Goal: Information Seeking & Learning: Learn about a topic

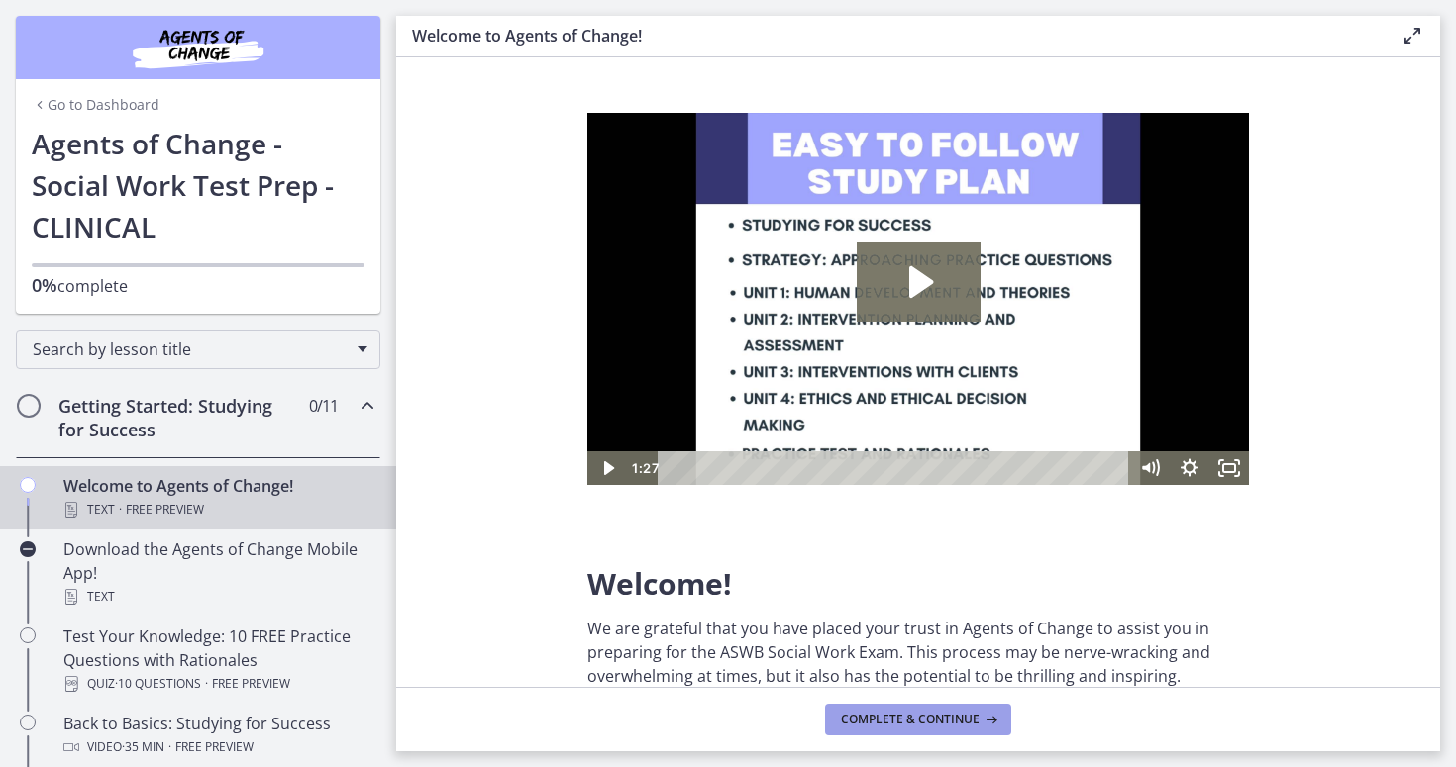
click at [903, 720] on span "Complete & continue" at bounding box center [910, 720] width 139 height 16
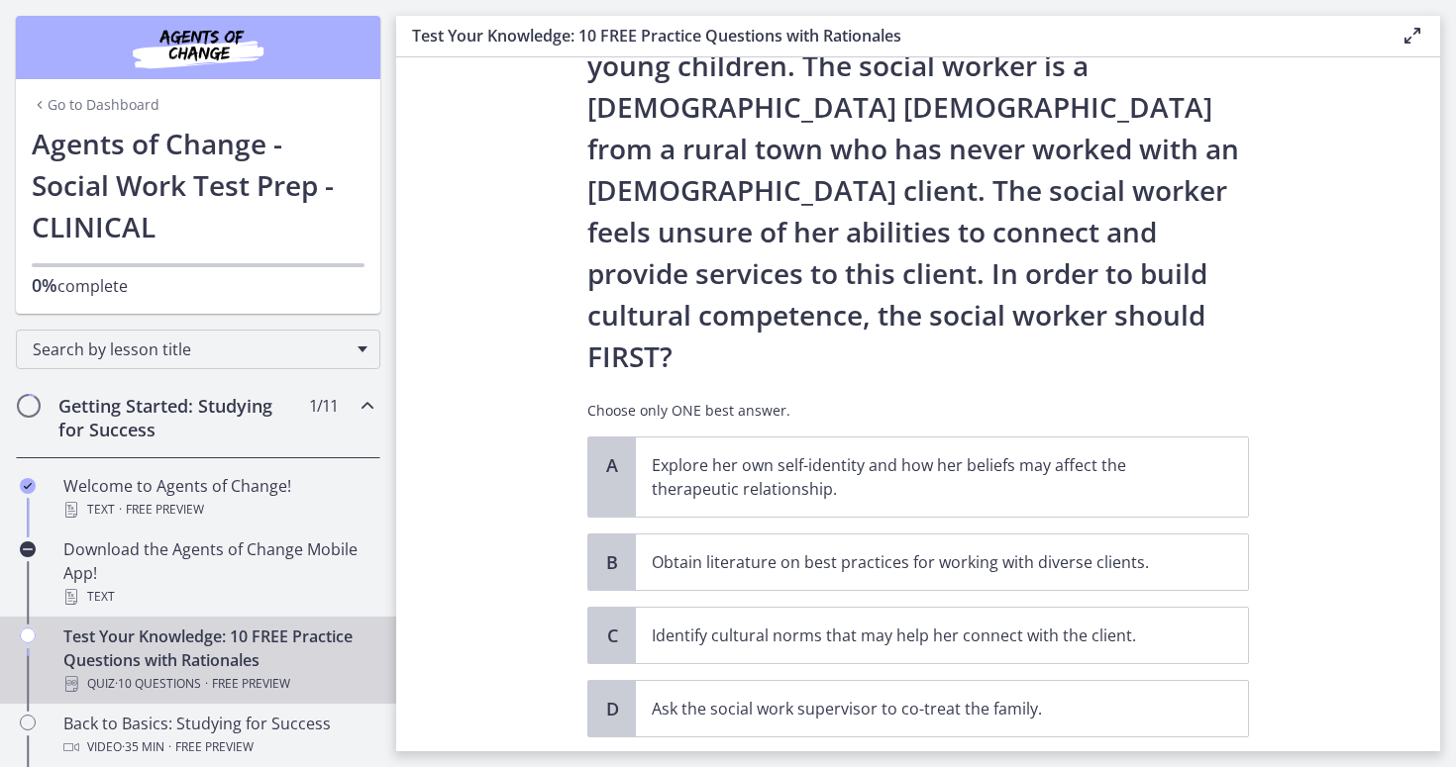
scroll to position [207, 0]
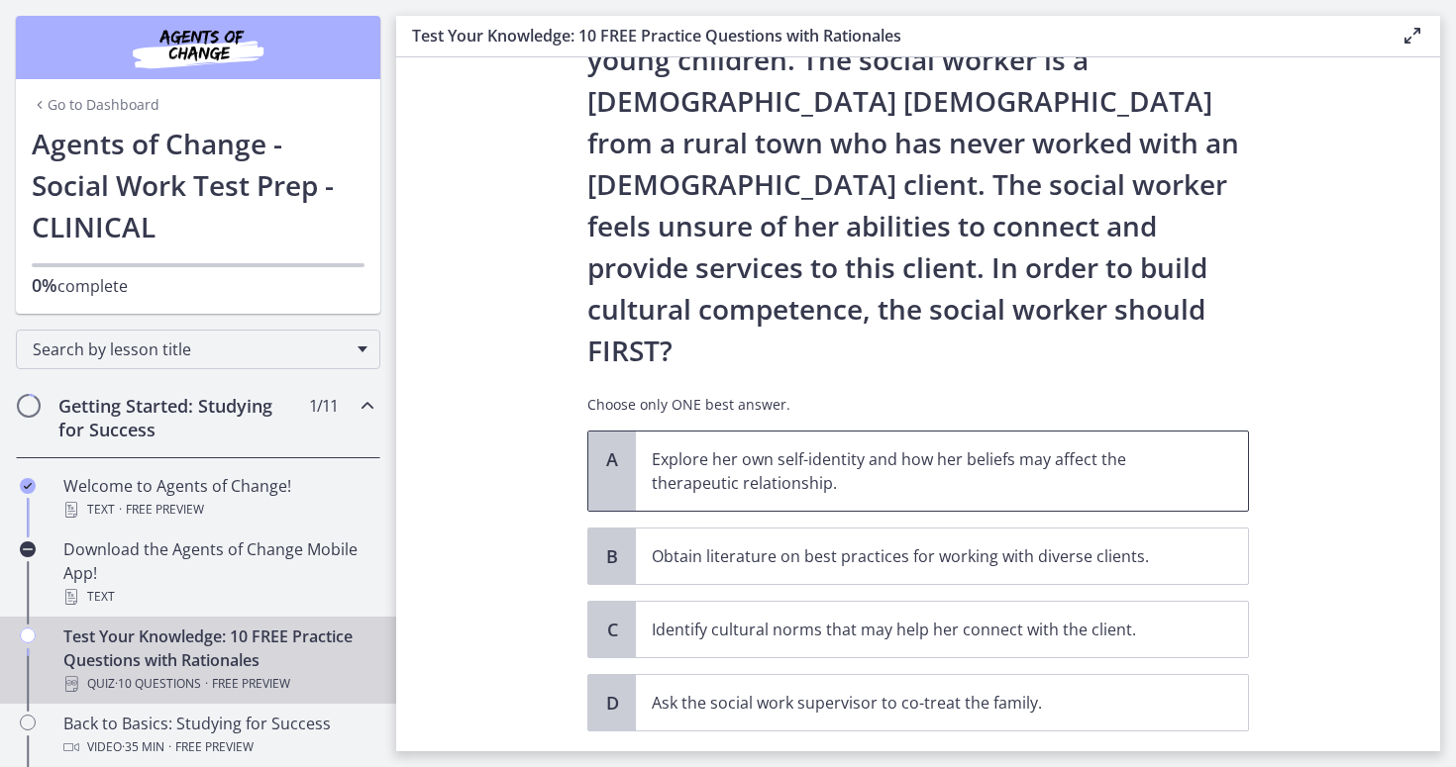
click at [1076, 448] on p "Explore her own self-identity and how her beliefs may affect the therapeutic re…" at bounding box center [922, 472] width 541 height 48
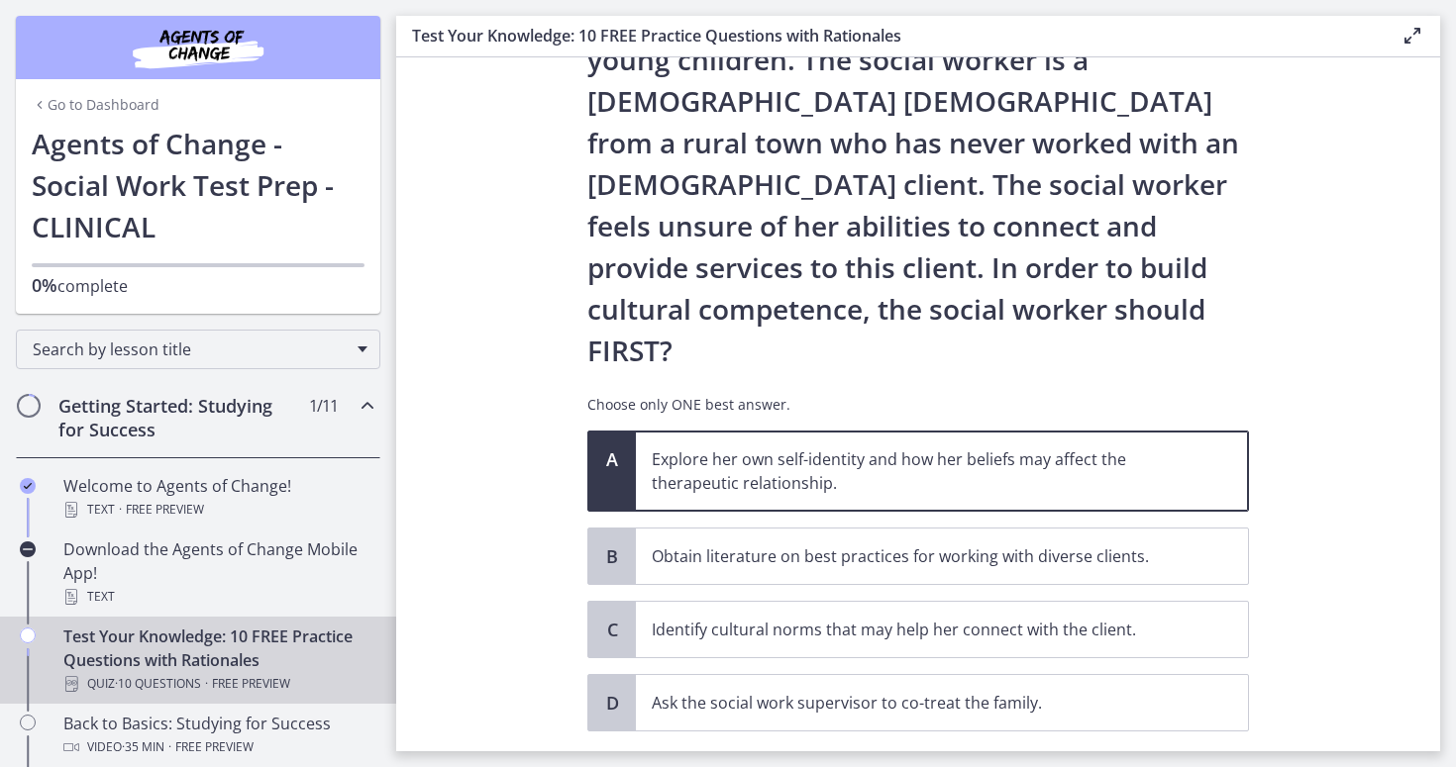
click at [916, 764] on span "Confirm" at bounding box center [917, 776] width 63 height 24
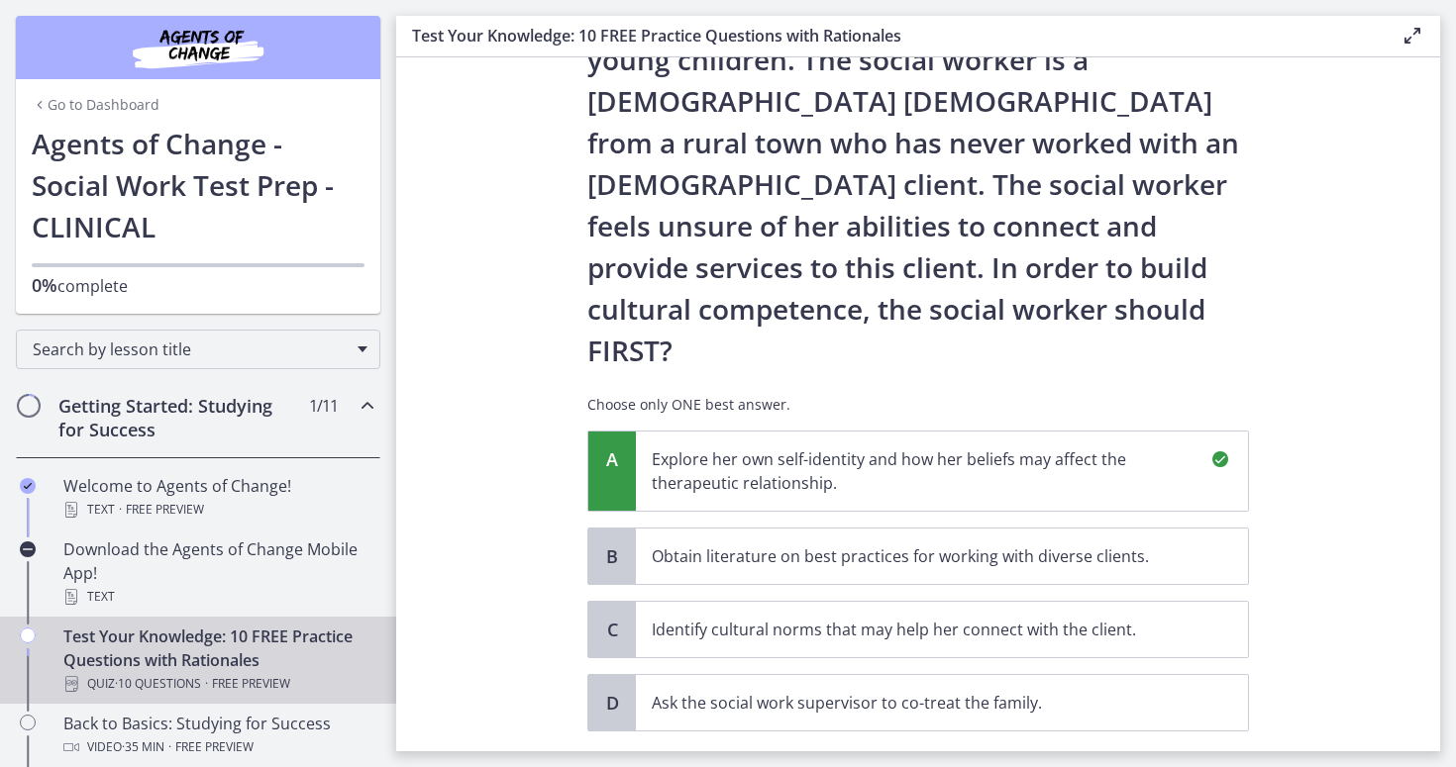
scroll to position [478, 0]
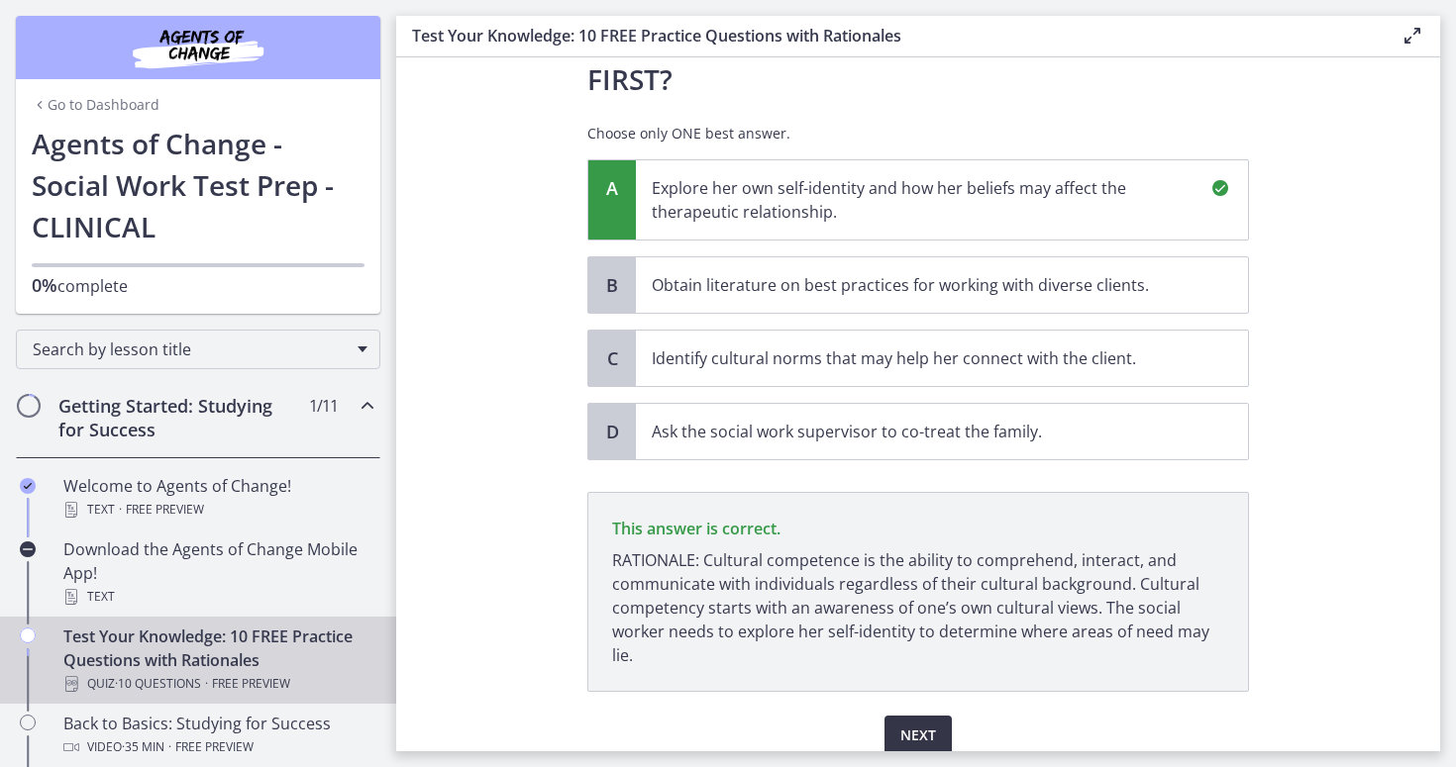
click at [934, 716] on button "Next" at bounding box center [917, 736] width 67 height 40
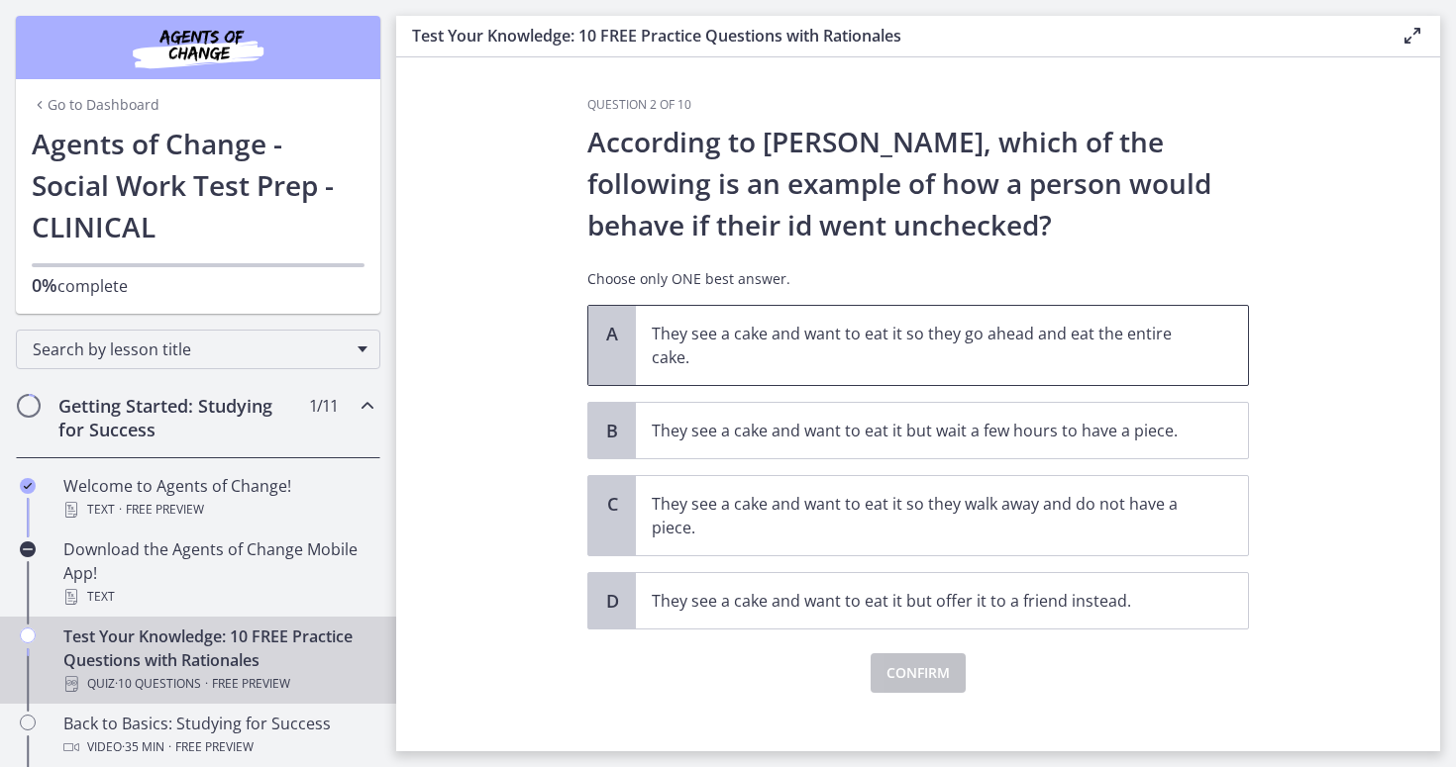
click at [756, 359] on p "They see a cake and want to eat it so they go ahead and eat the entire cake." at bounding box center [922, 346] width 541 height 48
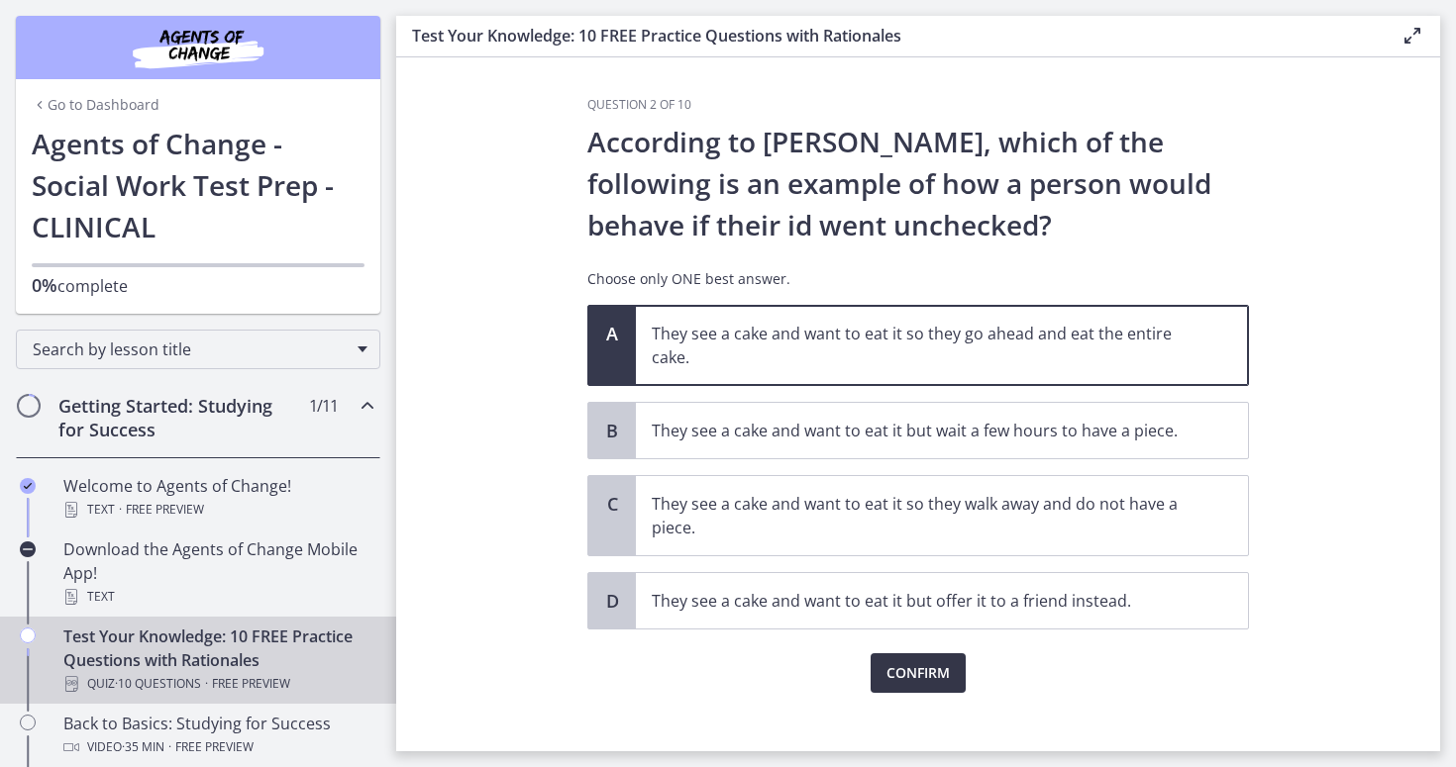
click at [884, 669] on button "Confirm" at bounding box center [917, 674] width 95 height 40
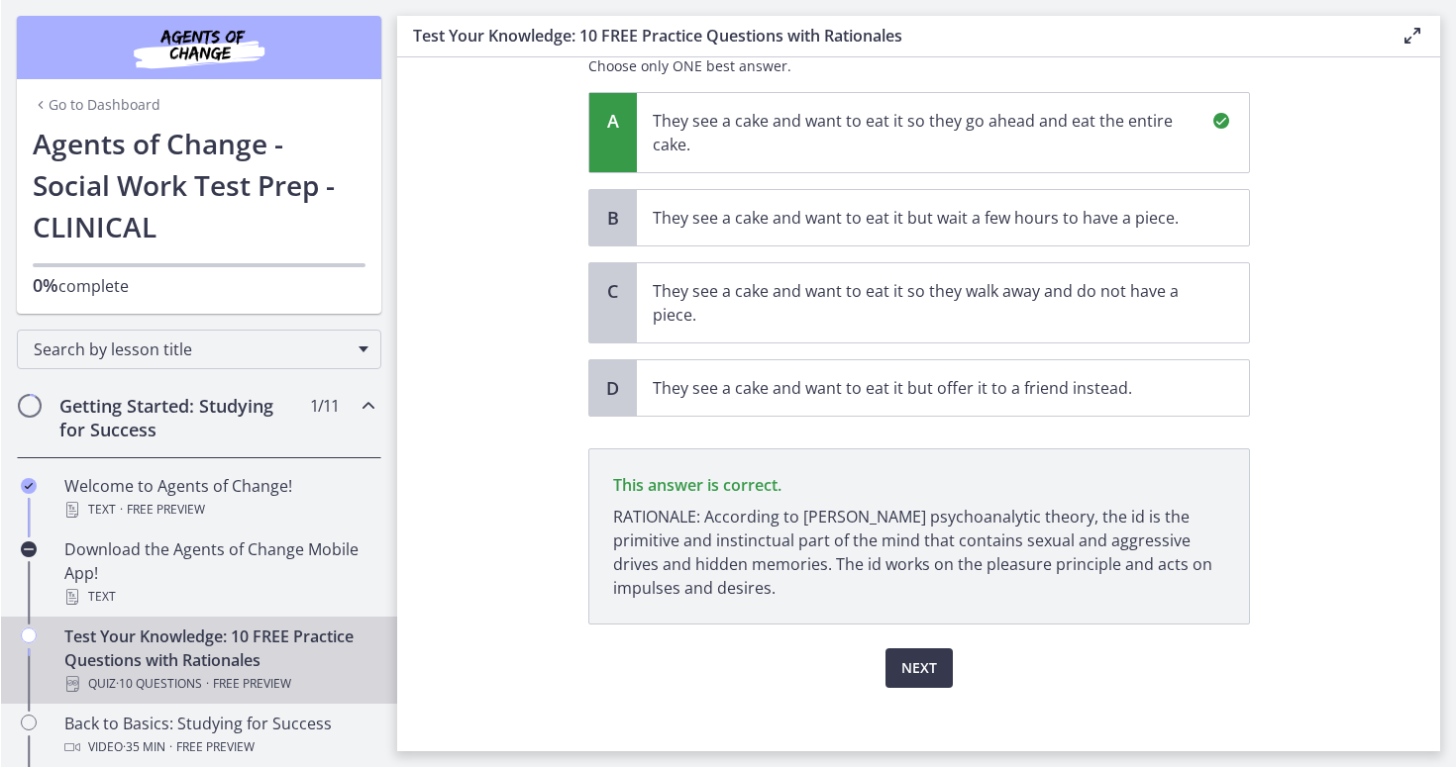
scroll to position [229, 0]
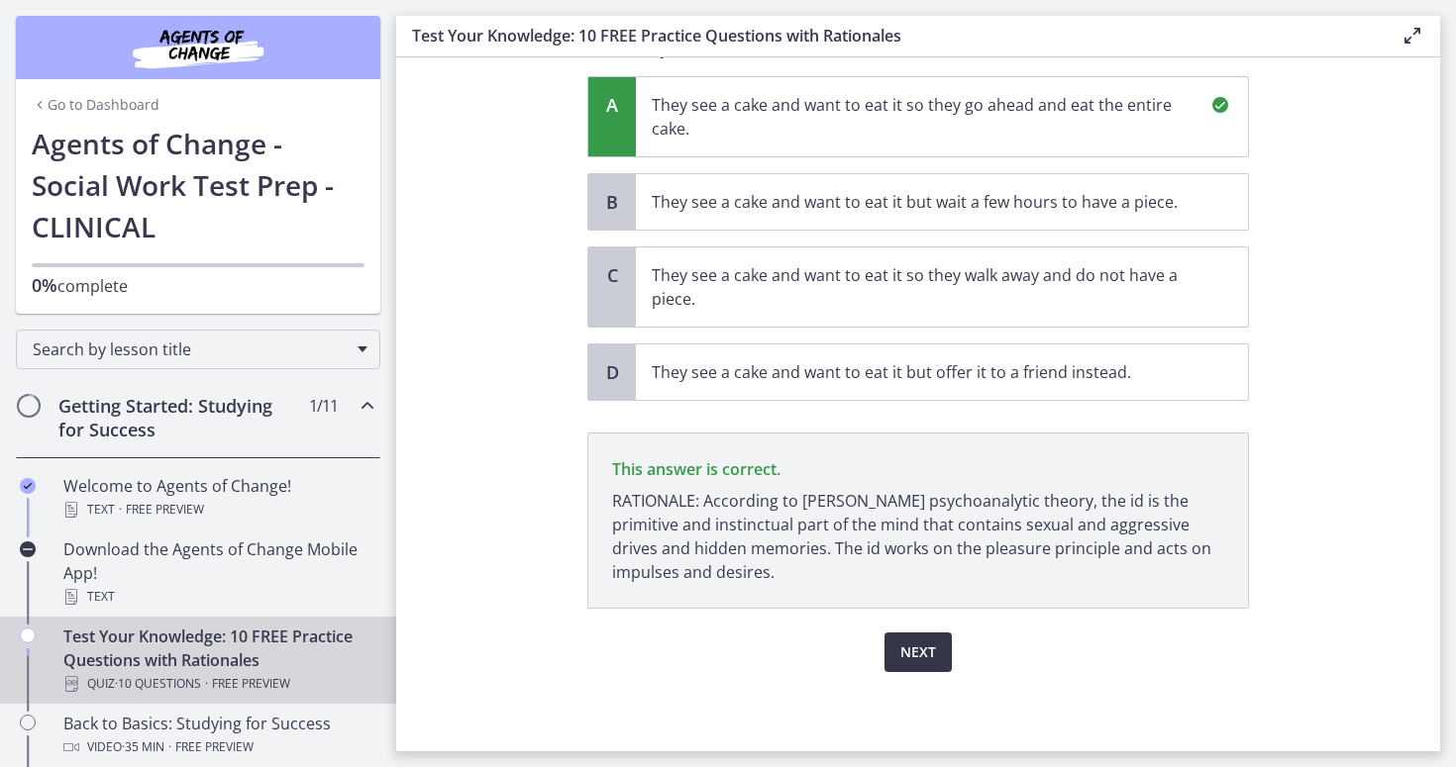
click at [920, 642] on span "Next" at bounding box center [918, 653] width 36 height 24
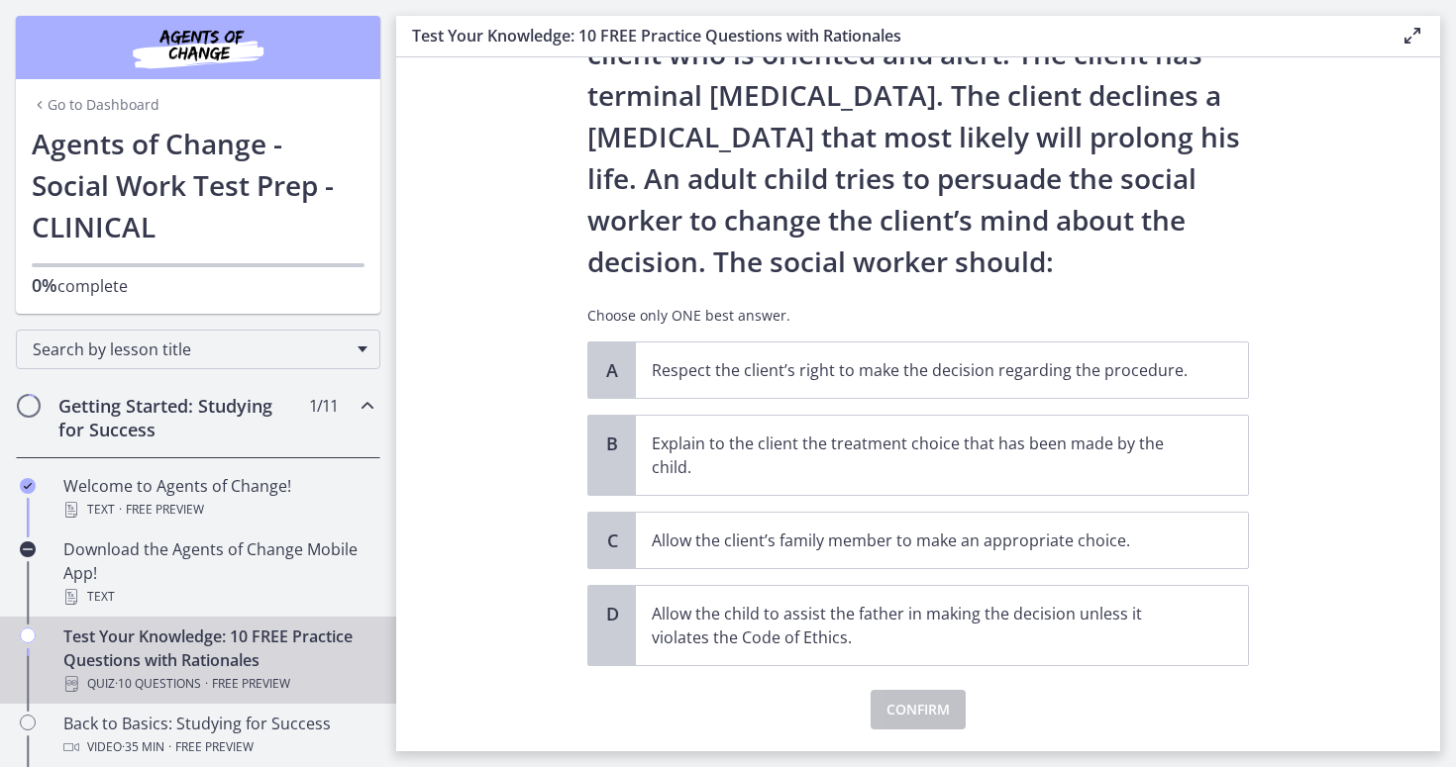
scroll to position [132, 0]
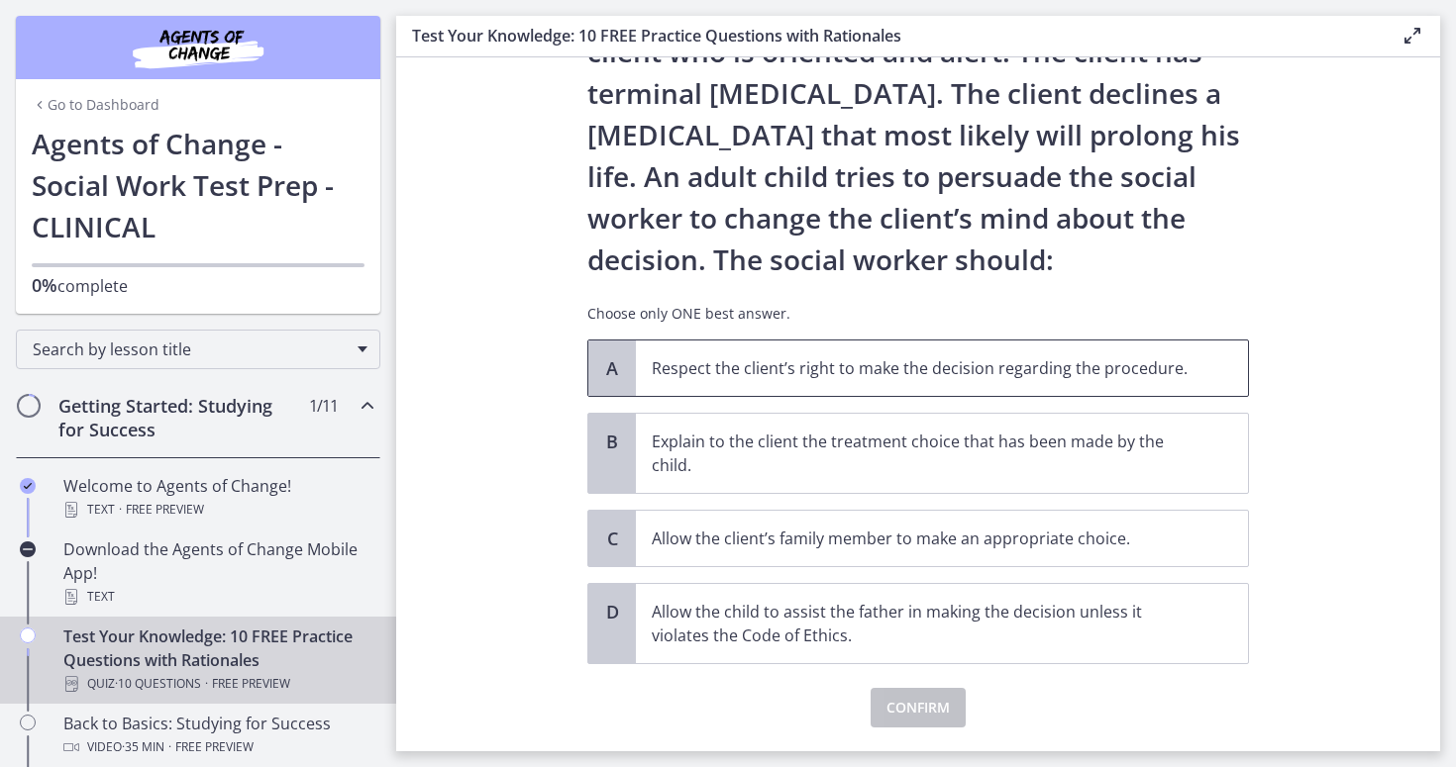
click at [824, 370] on p "Respect the client’s right to make the decision regarding the procedure." at bounding box center [922, 369] width 541 height 24
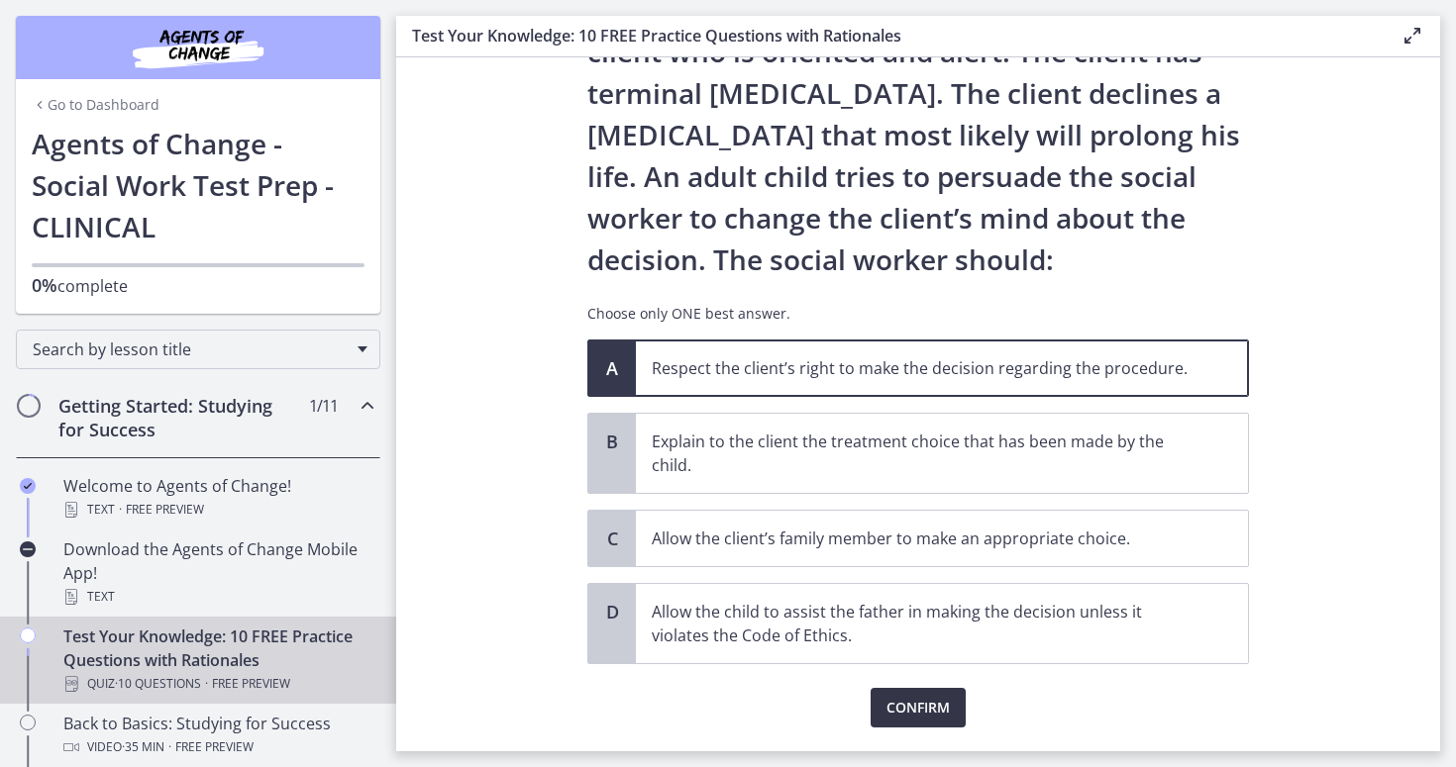
click at [927, 717] on span "Confirm" at bounding box center [917, 708] width 63 height 24
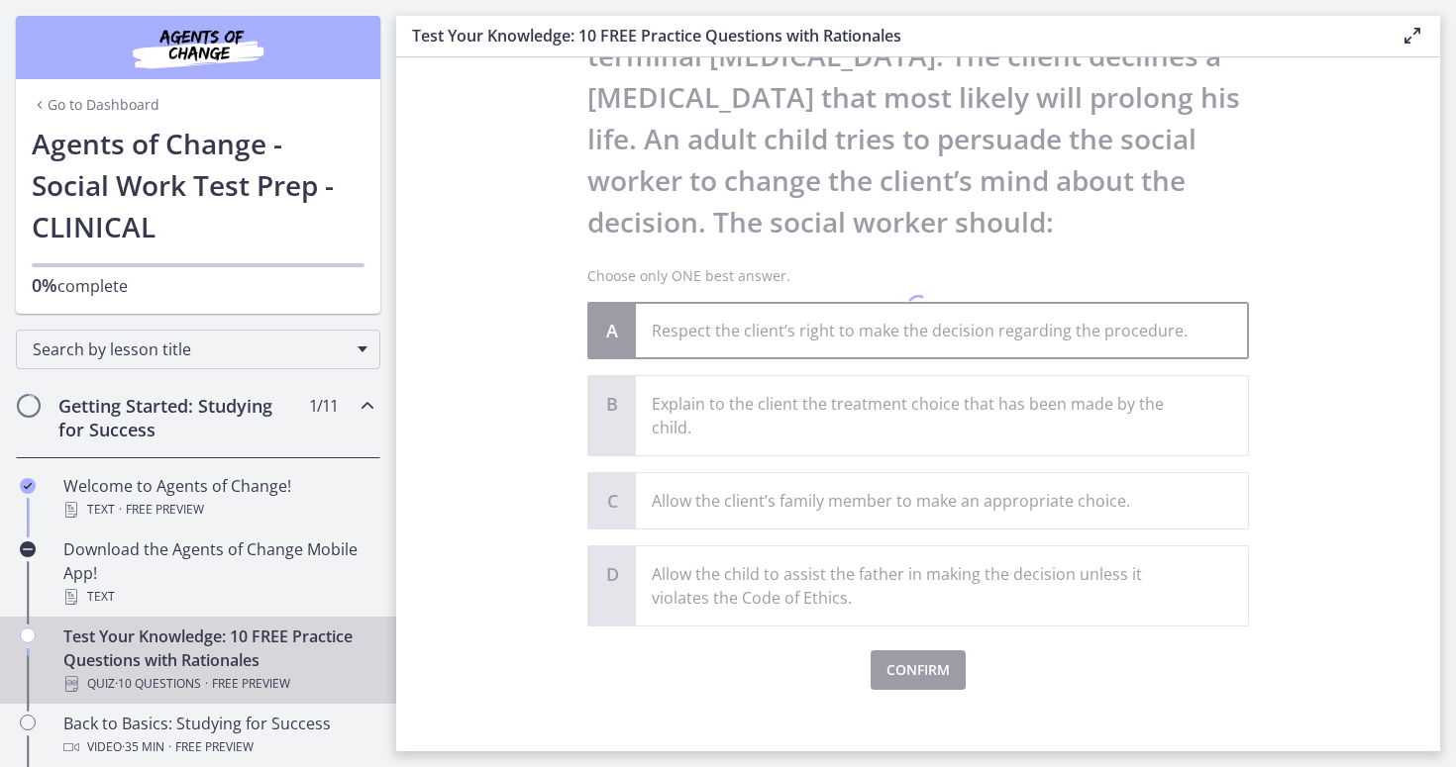
scroll to position [171, 0]
click at [912, 269] on div at bounding box center [918, 307] width 662 height 763
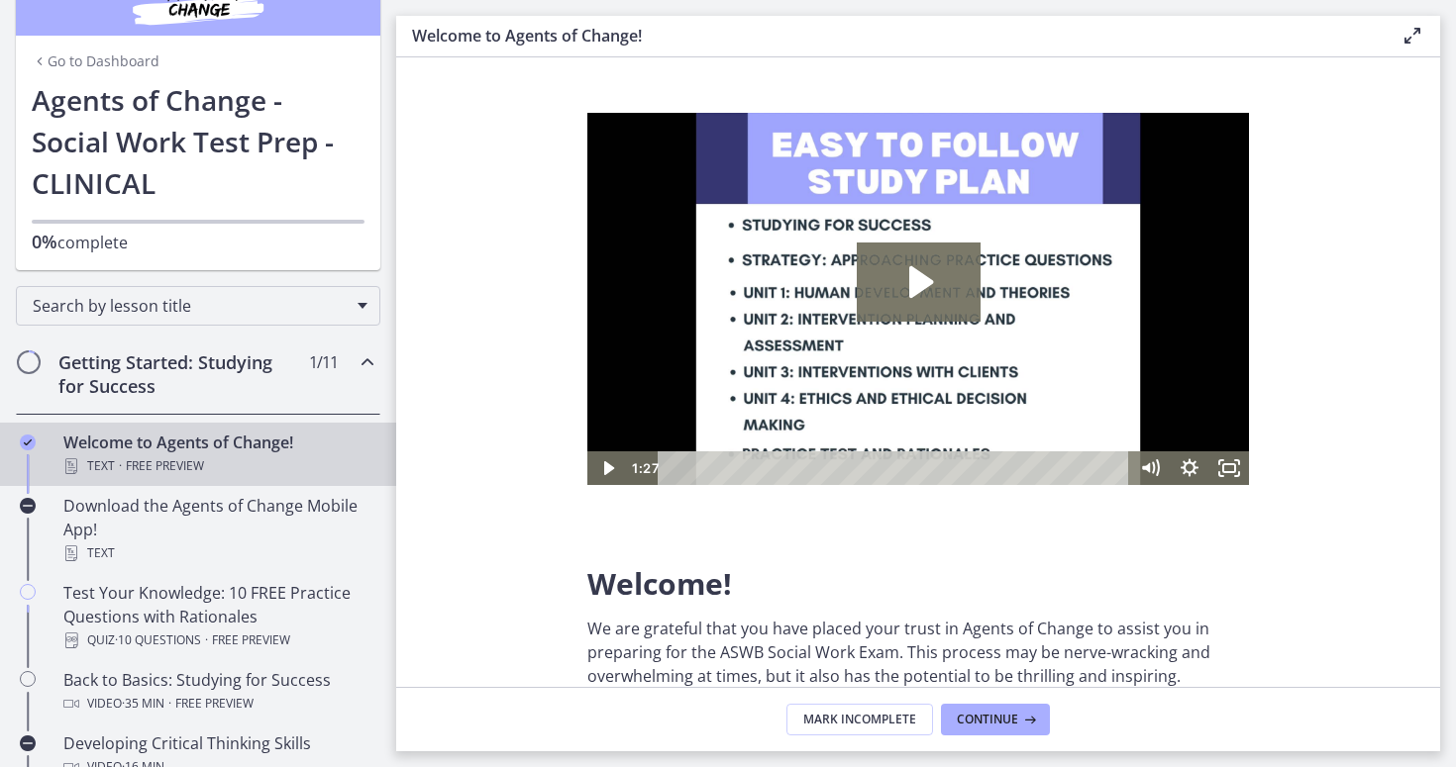
scroll to position [49, 0]
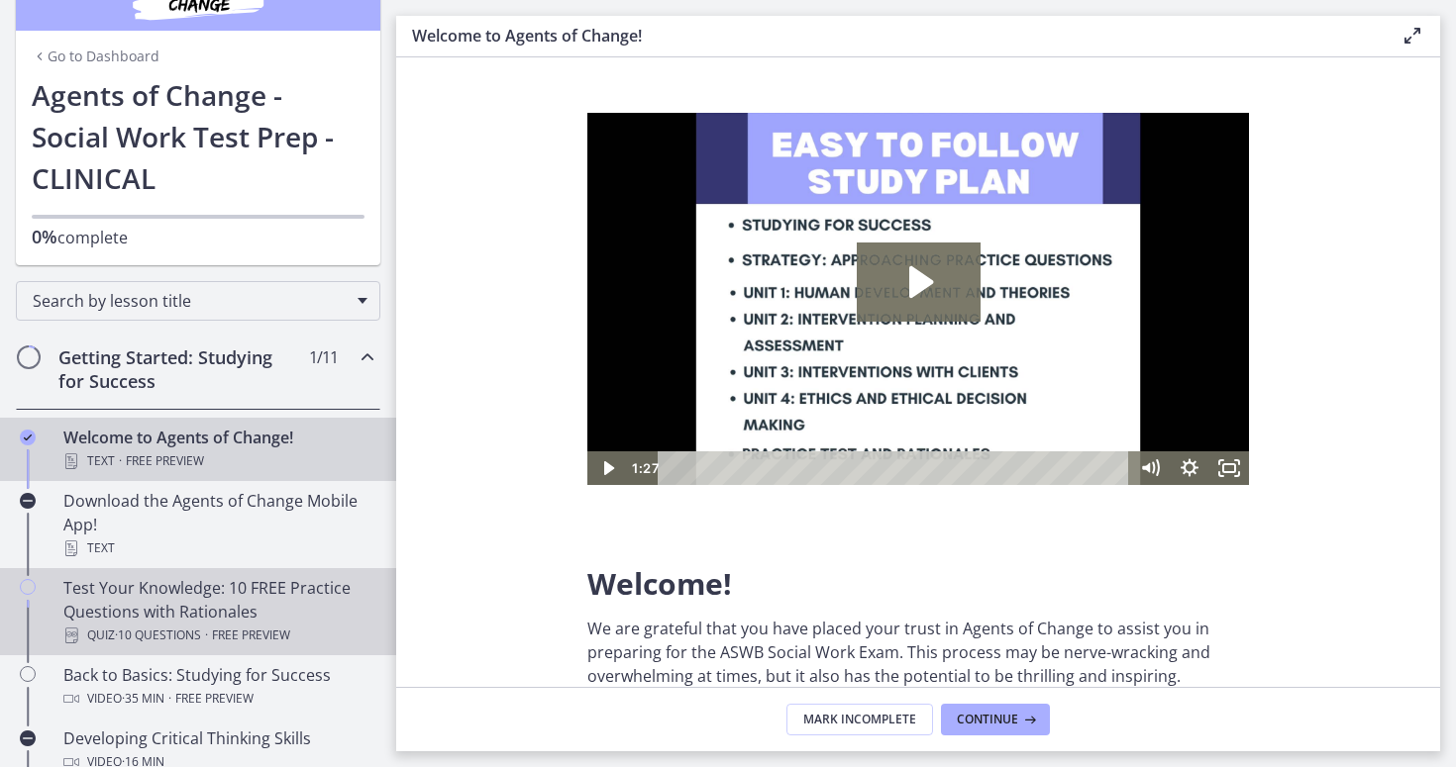
click at [120, 606] on div "Test Your Knowledge: 10 FREE Practice Questions with Rationales Quiz · 10 Quest…" at bounding box center [217, 611] width 309 height 71
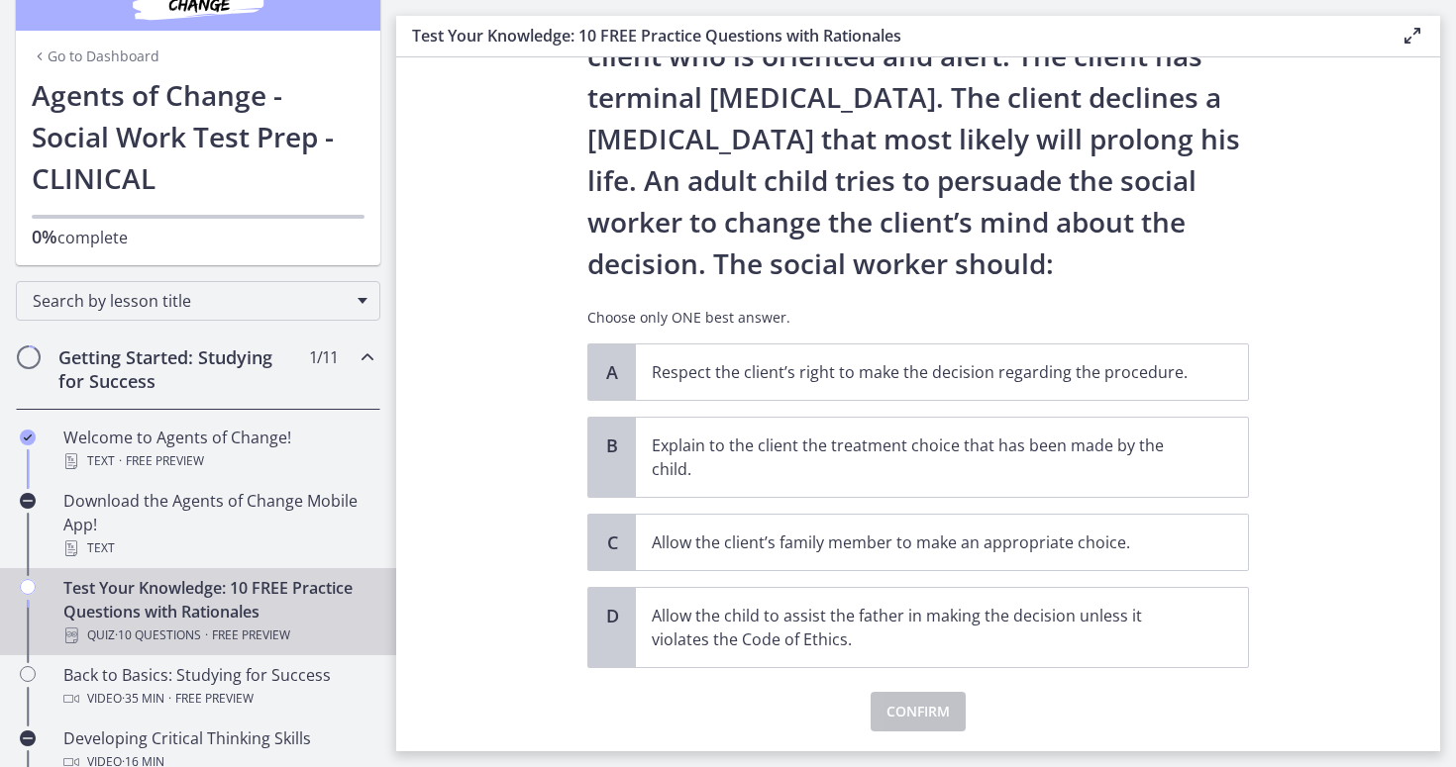
scroll to position [141, 0]
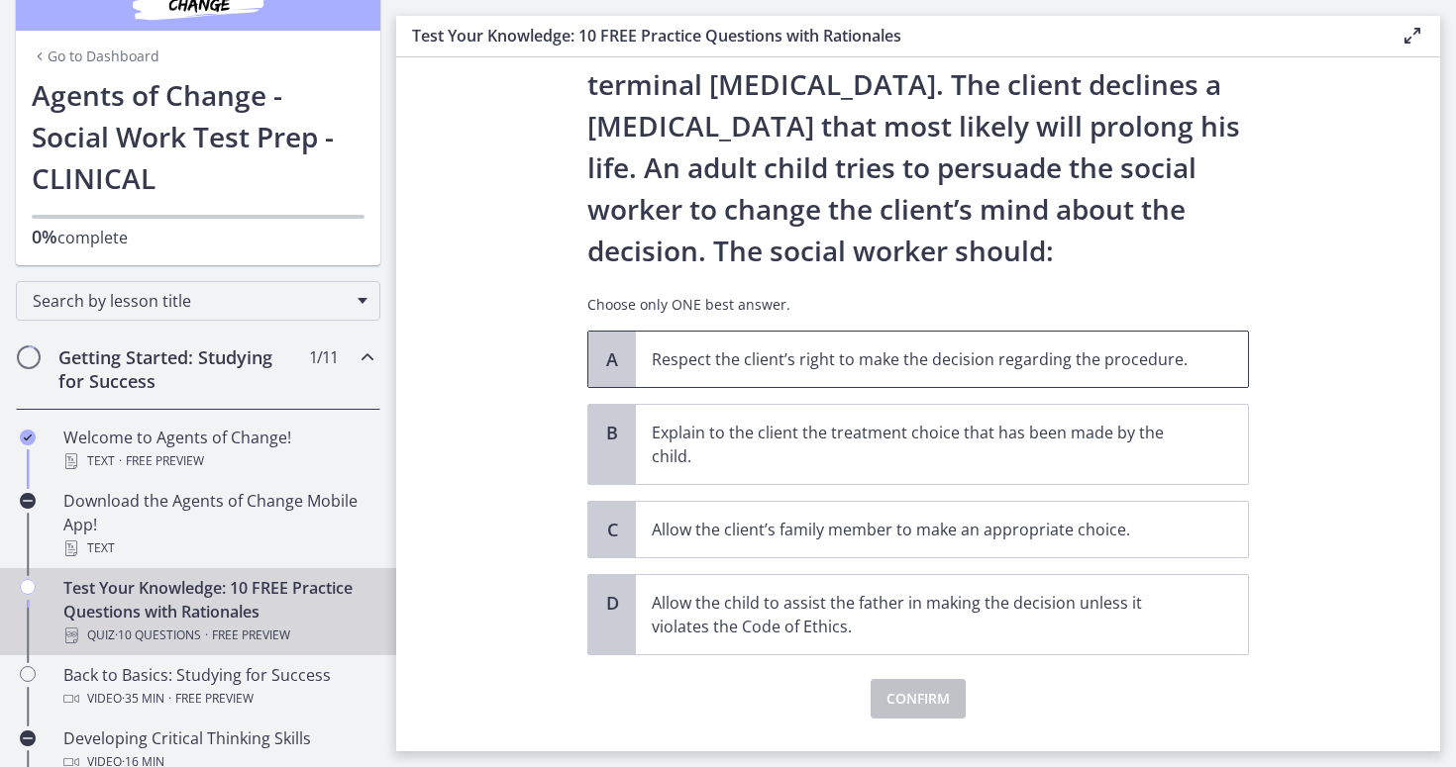
click at [751, 354] on p "Respect the client’s right to make the decision regarding the procedure." at bounding box center [922, 360] width 541 height 24
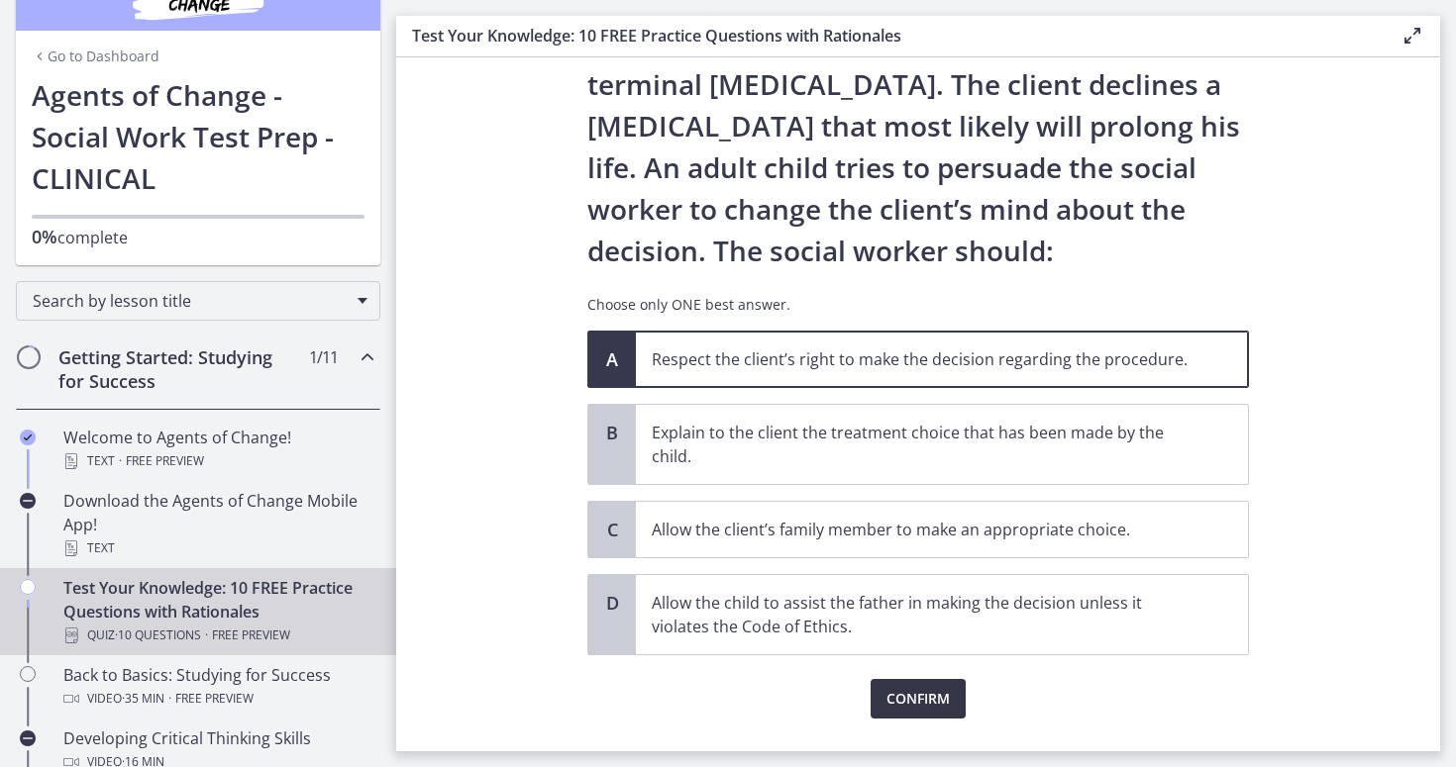
click at [917, 696] on span "Confirm" at bounding box center [917, 699] width 63 height 24
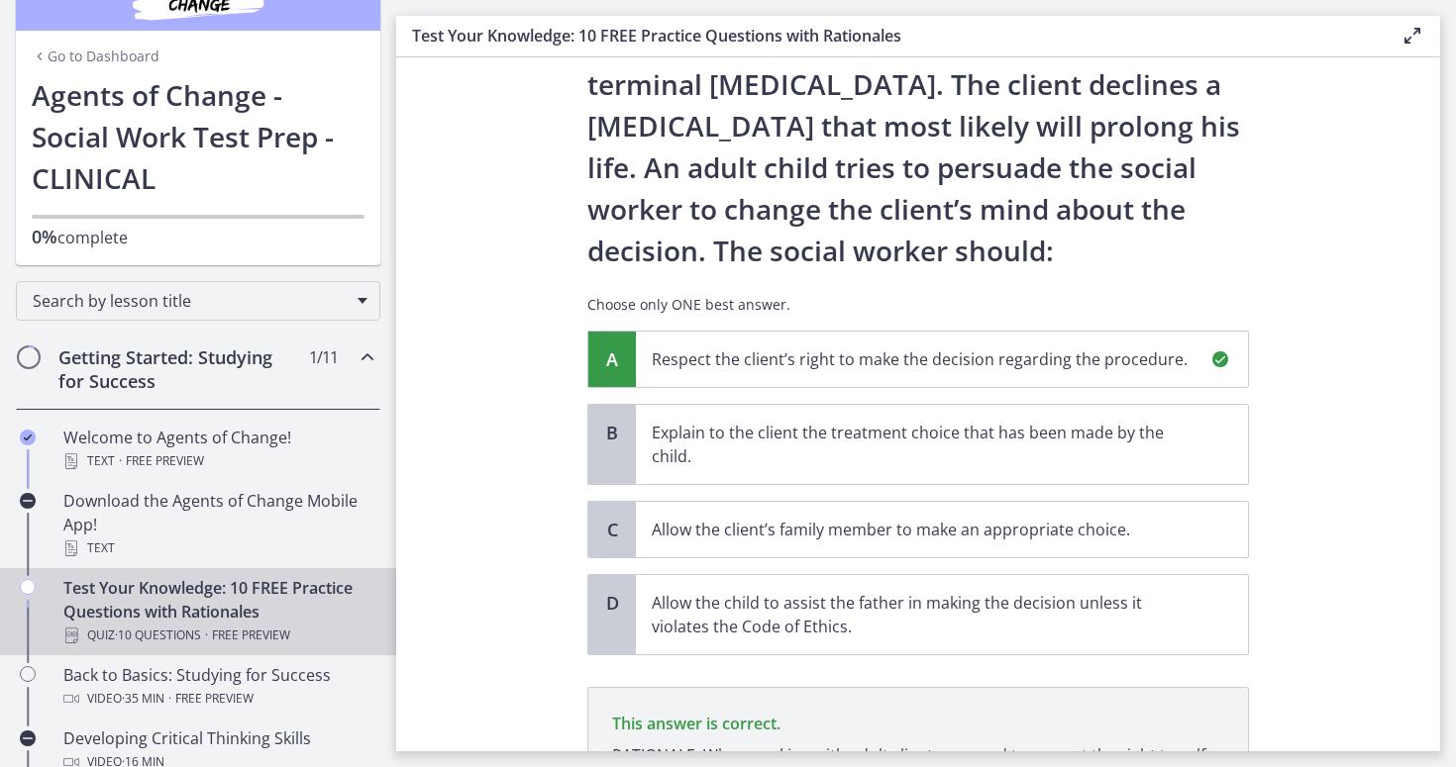
scroll to position [395, 0]
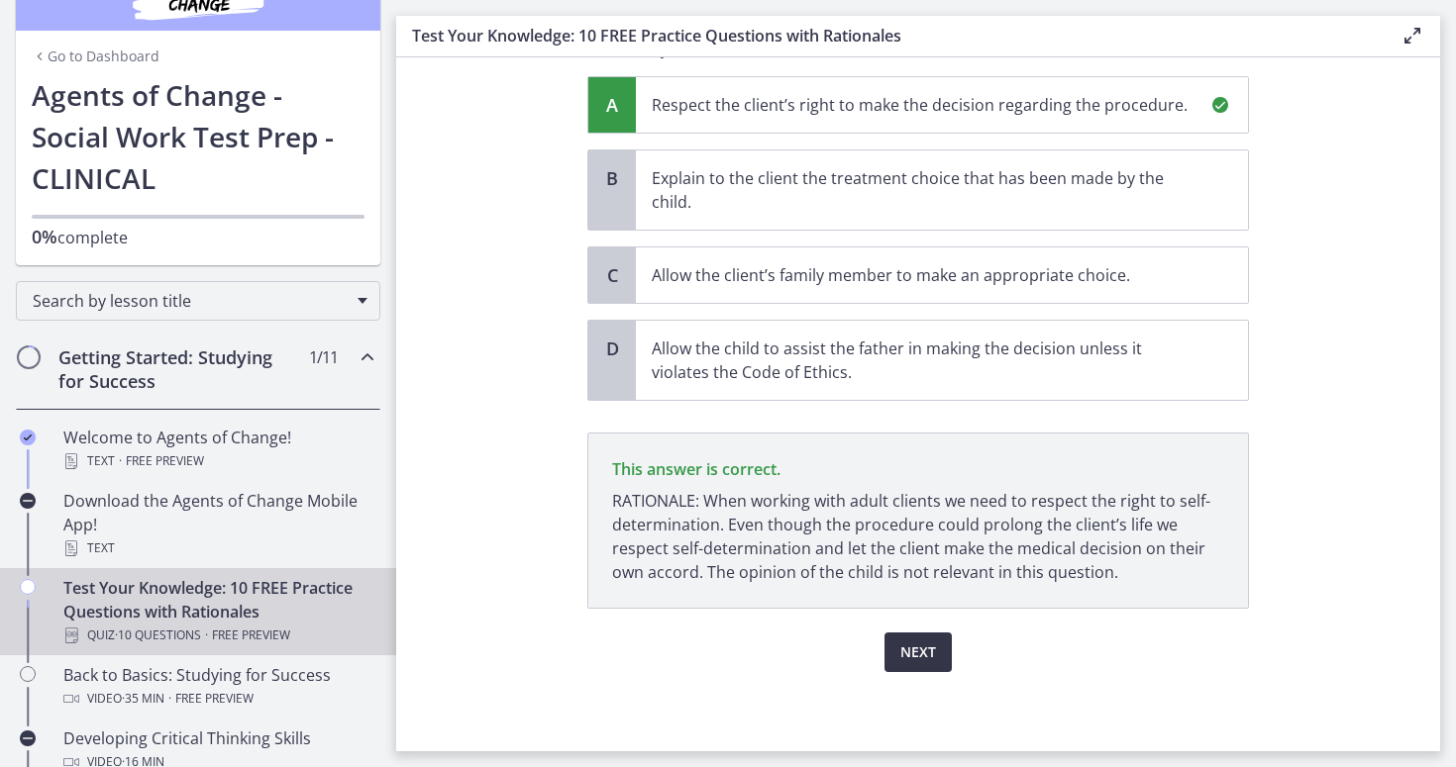
click at [915, 657] on span "Next" at bounding box center [918, 653] width 36 height 24
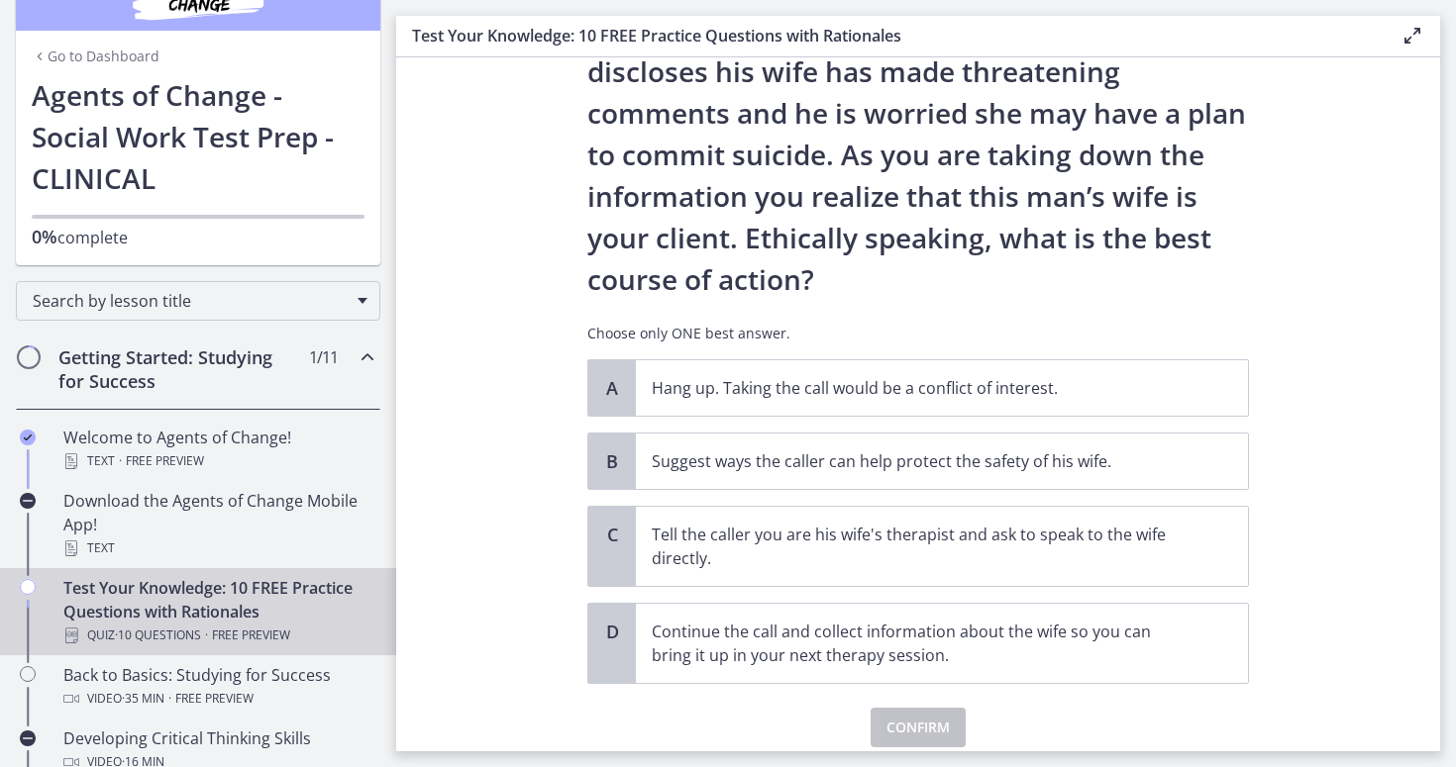
scroll to position [159, 0]
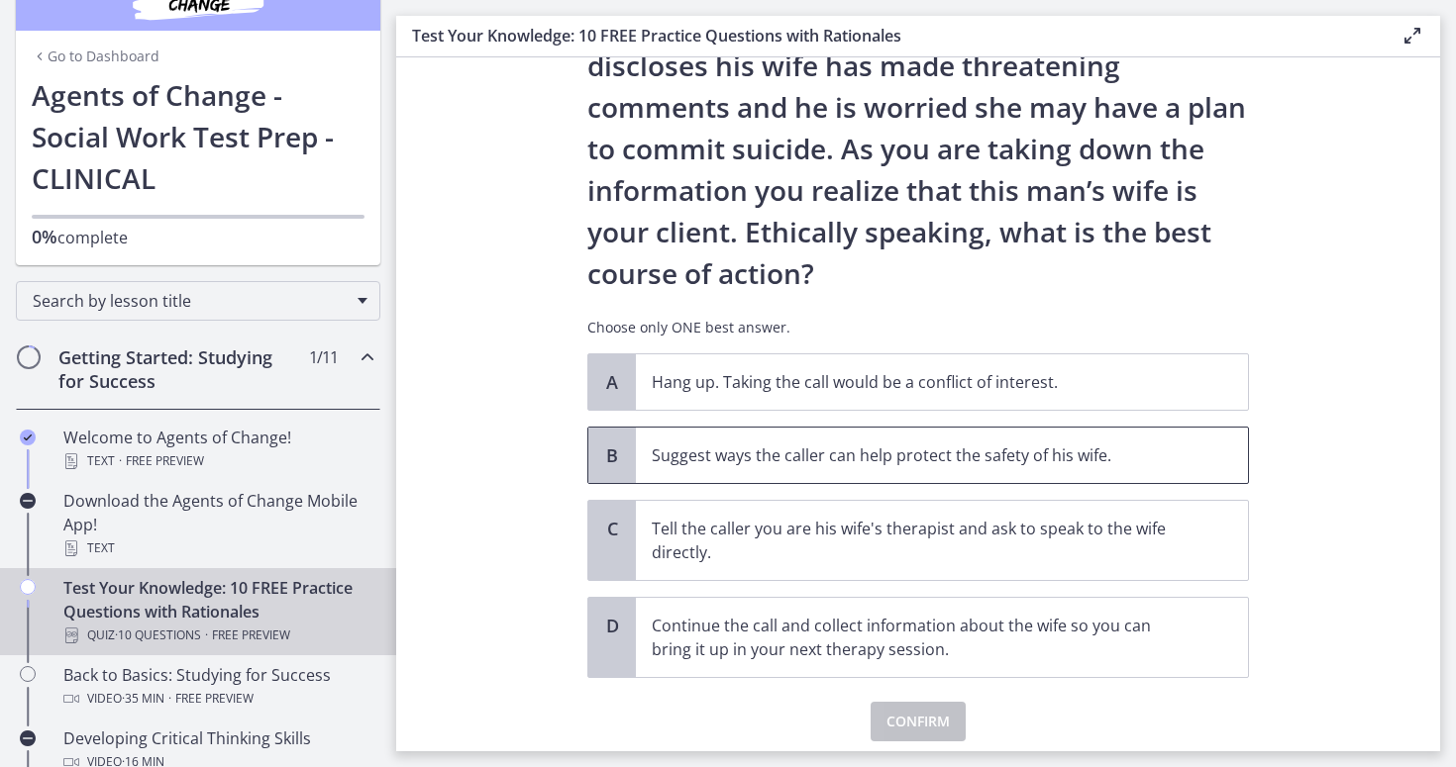
click at [770, 462] on p "Suggest ways the caller can help protect the safety of his wife." at bounding box center [922, 456] width 541 height 24
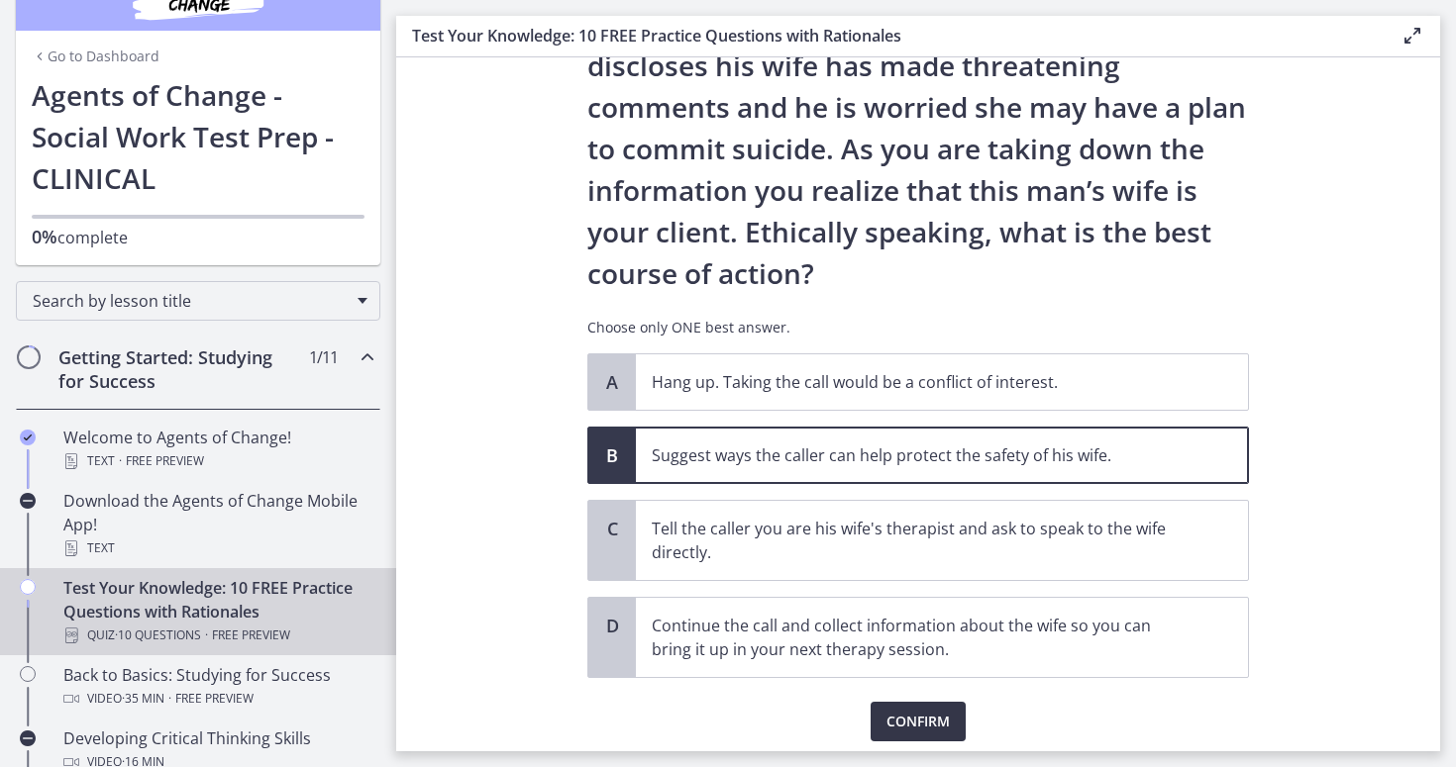
click at [898, 710] on span "Confirm" at bounding box center [917, 722] width 63 height 24
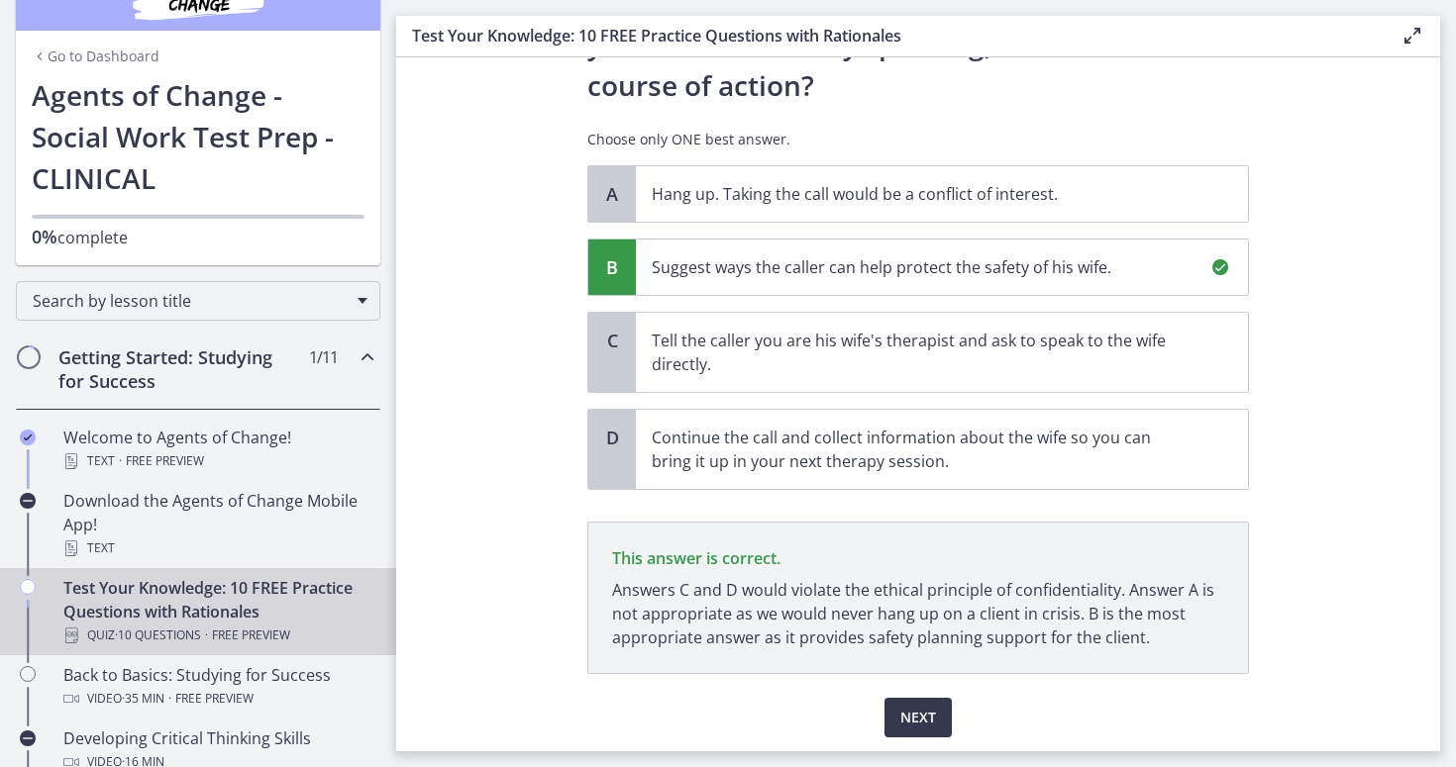
scroll to position [413, 0]
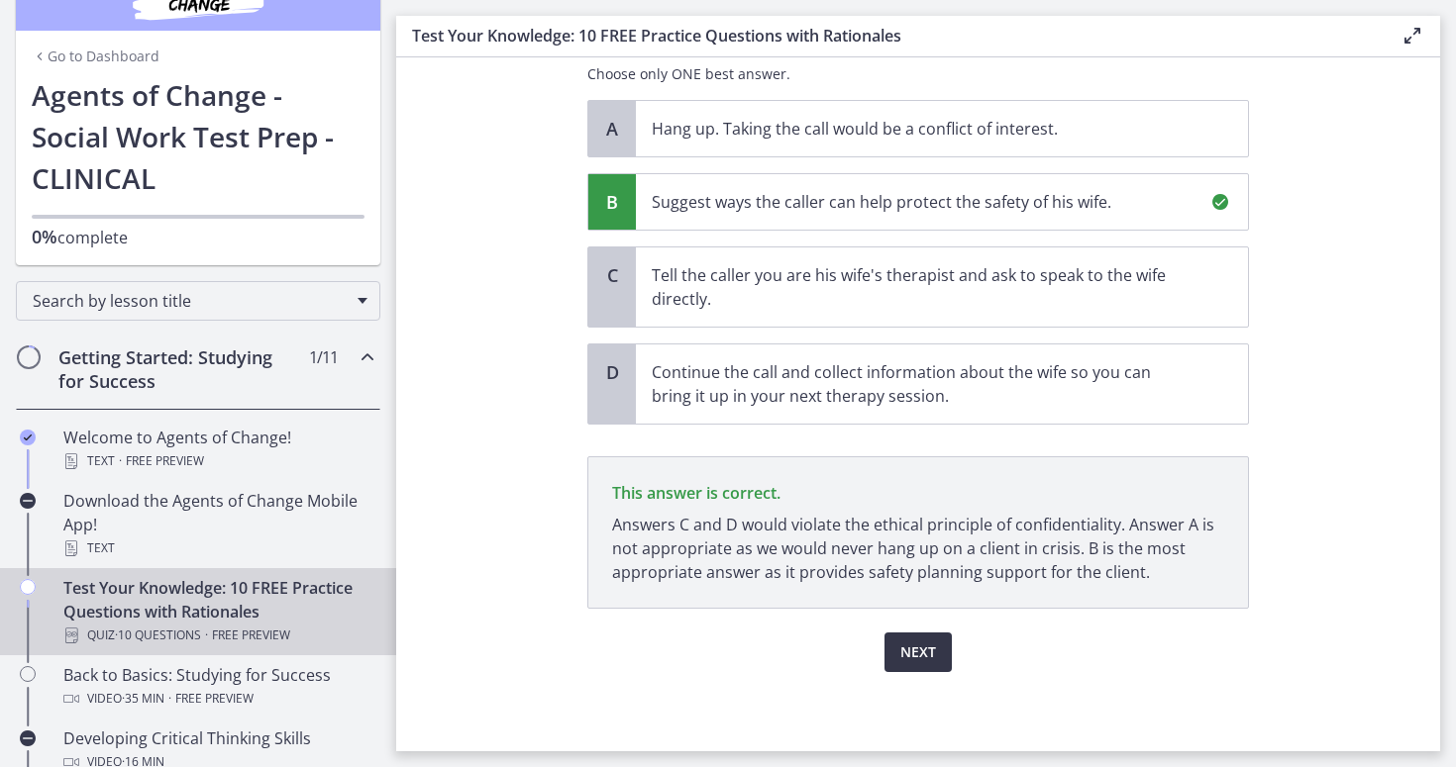
click at [896, 640] on button "Next" at bounding box center [917, 653] width 67 height 40
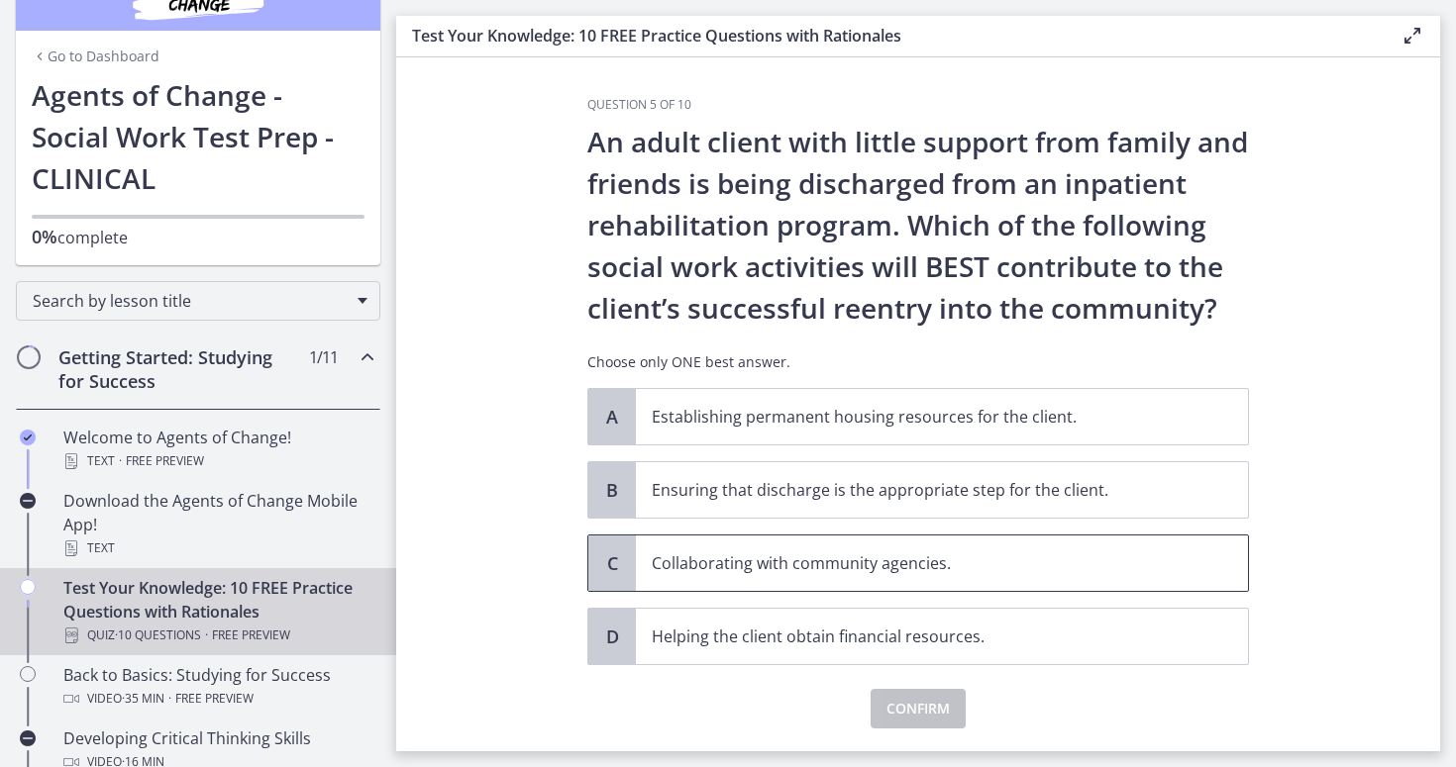
click at [831, 545] on span "Collaborating with community agencies." at bounding box center [942, 563] width 612 height 55
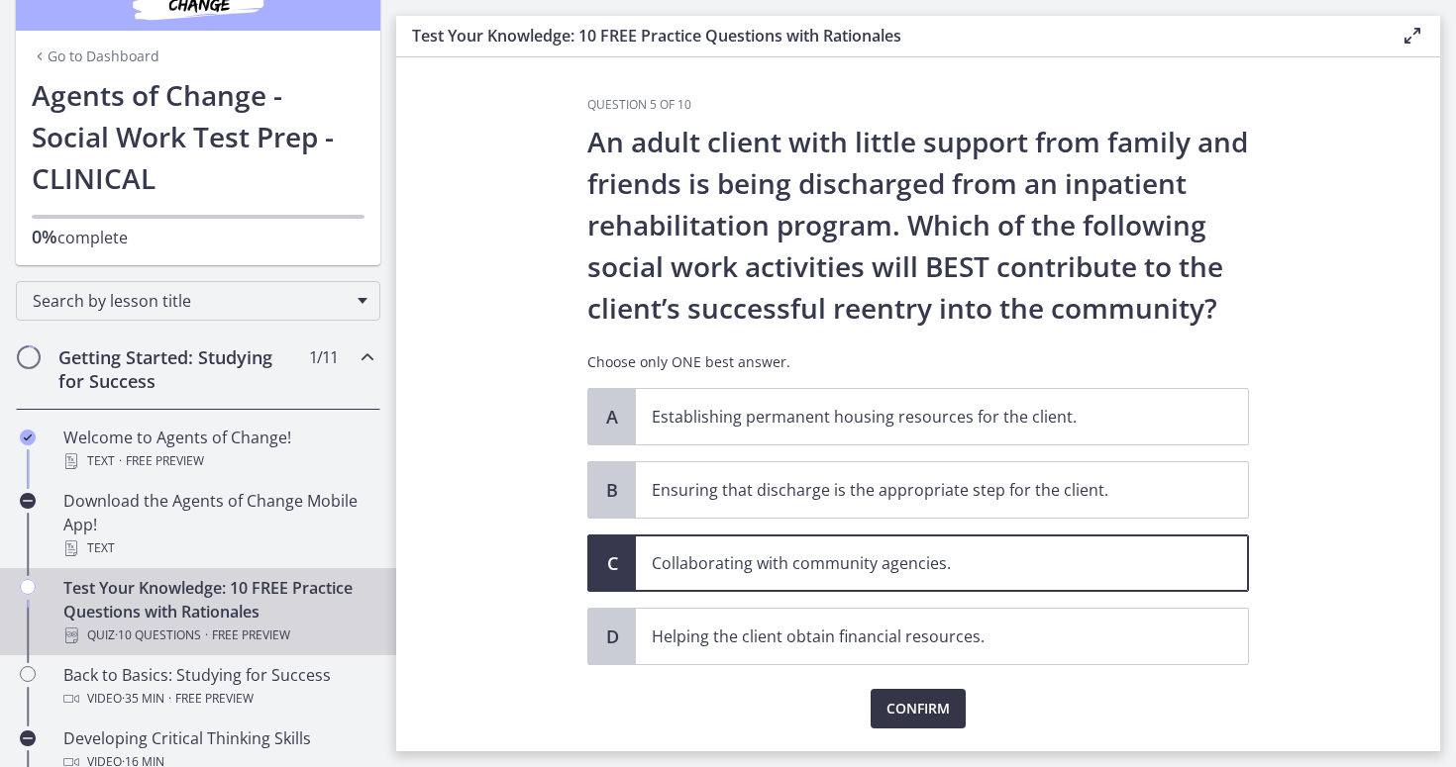
click at [930, 707] on span "Confirm" at bounding box center [917, 709] width 63 height 24
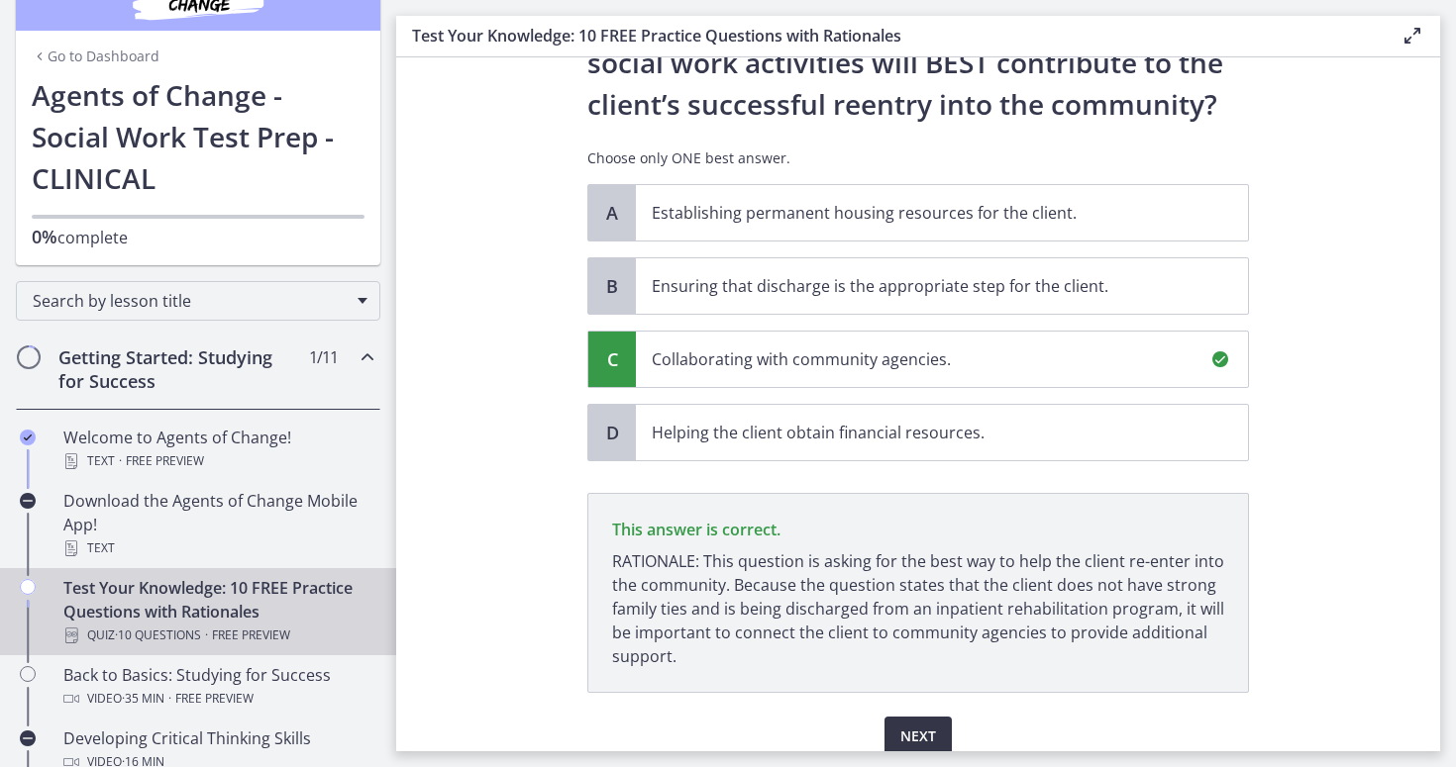
scroll to position [288, 0]
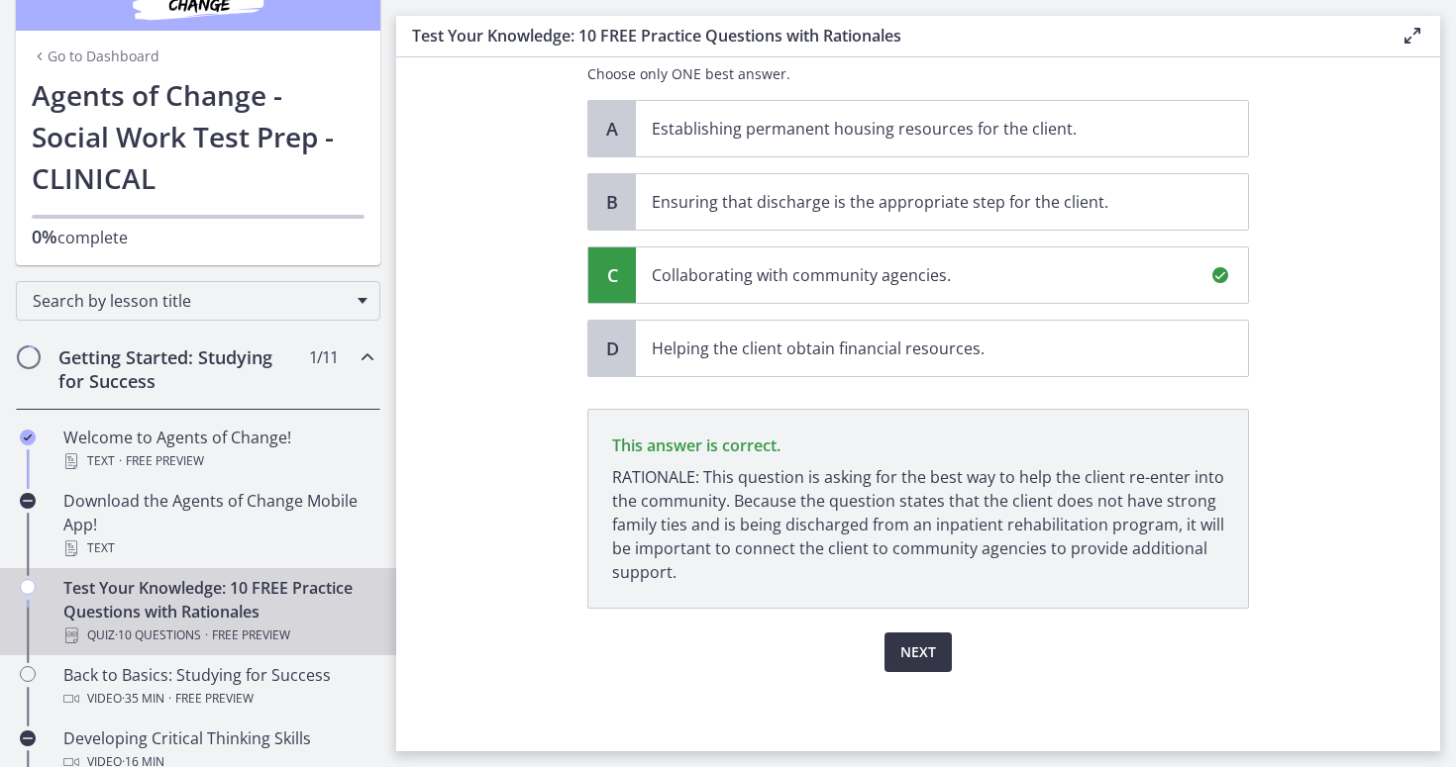
click at [920, 643] on span "Next" at bounding box center [918, 653] width 36 height 24
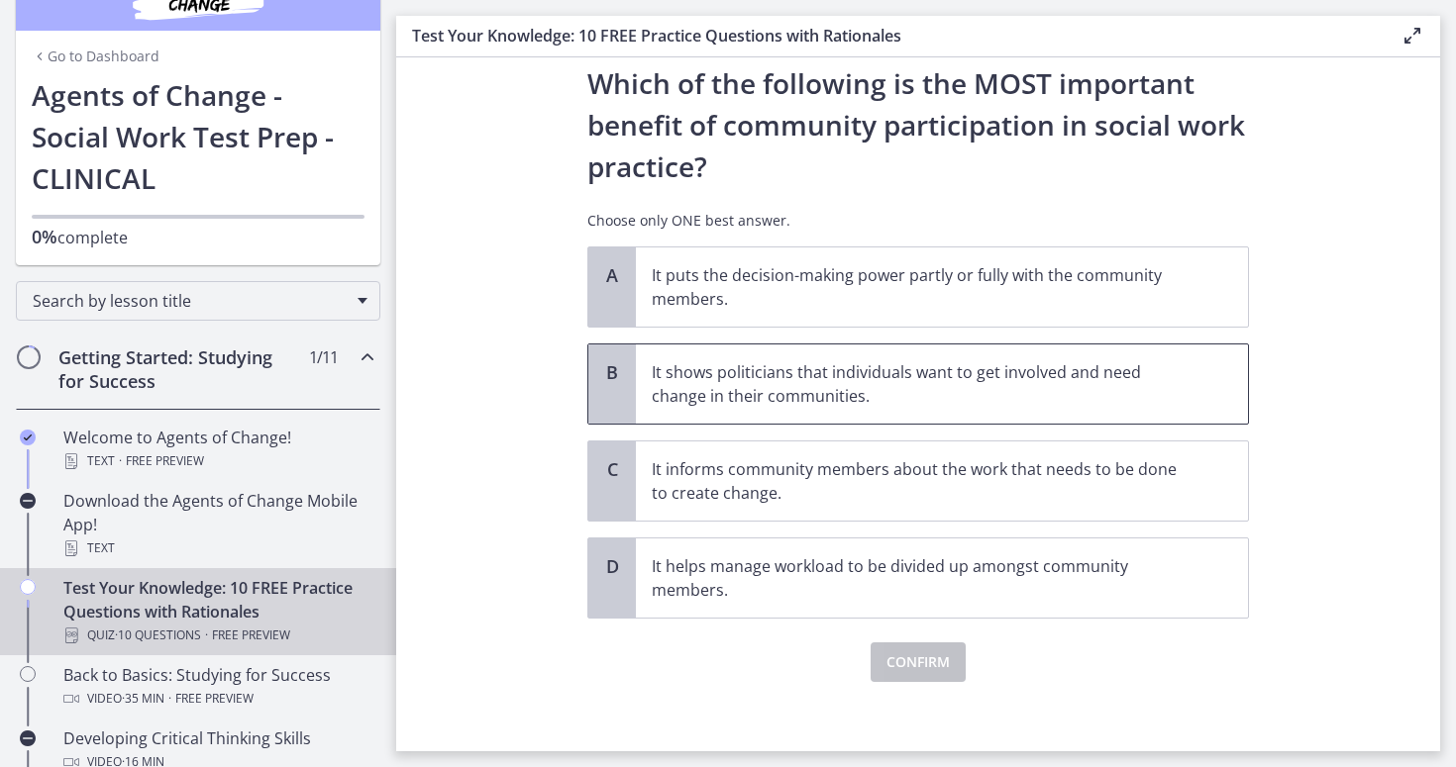
scroll to position [60, 0]
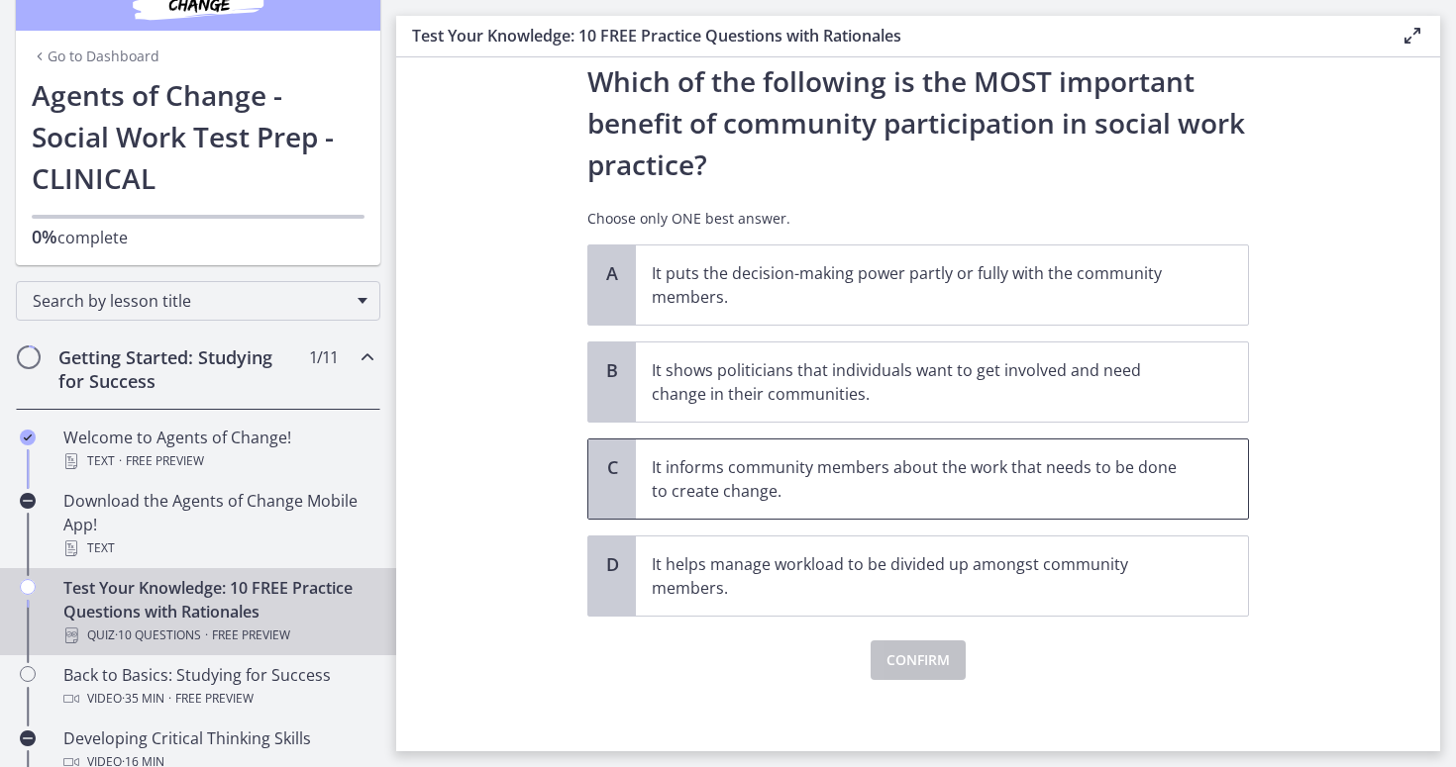
click at [795, 465] on p "It informs community members about the work that needs to be done to create cha…" at bounding box center [922, 480] width 541 height 48
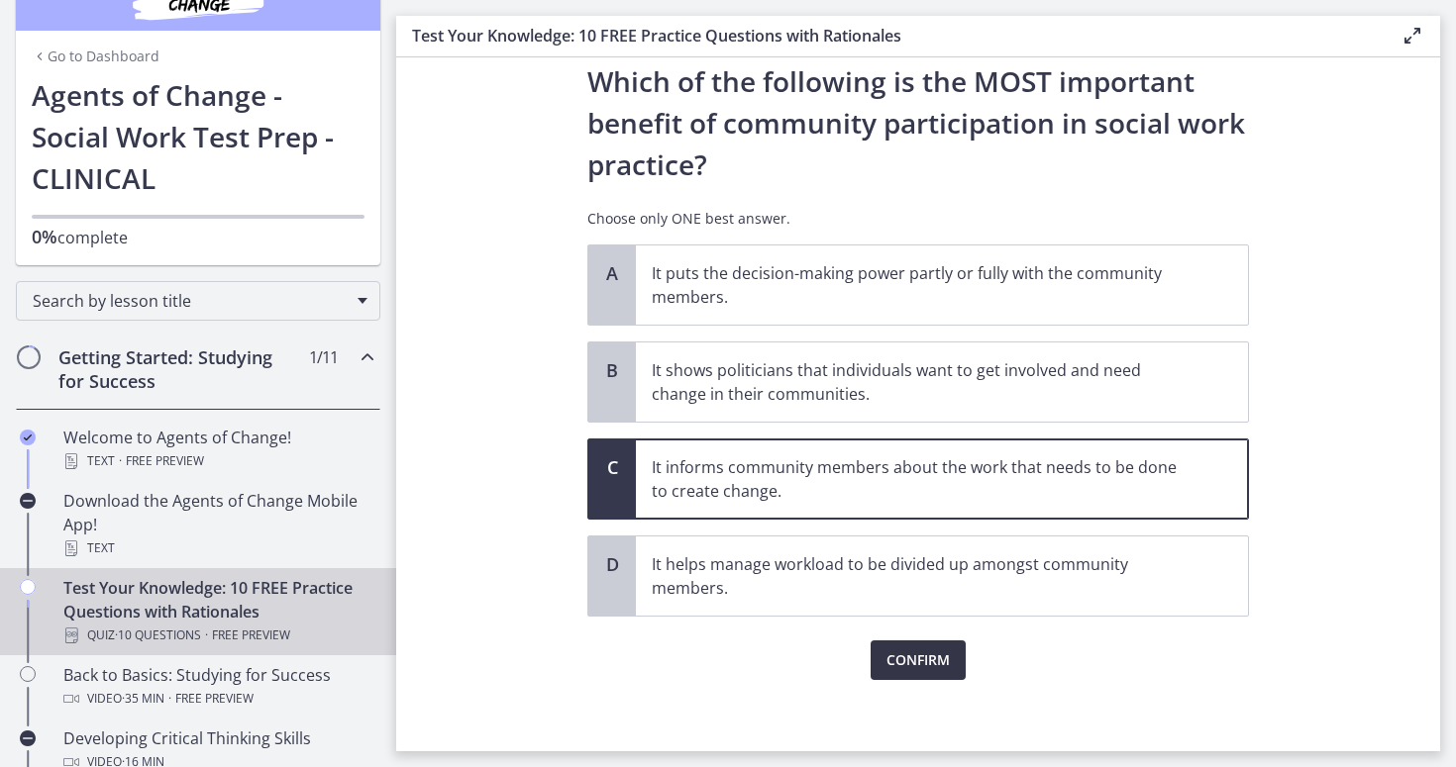
click at [935, 650] on span "Confirm" at bounding box center [917, 661] width 63 height 24
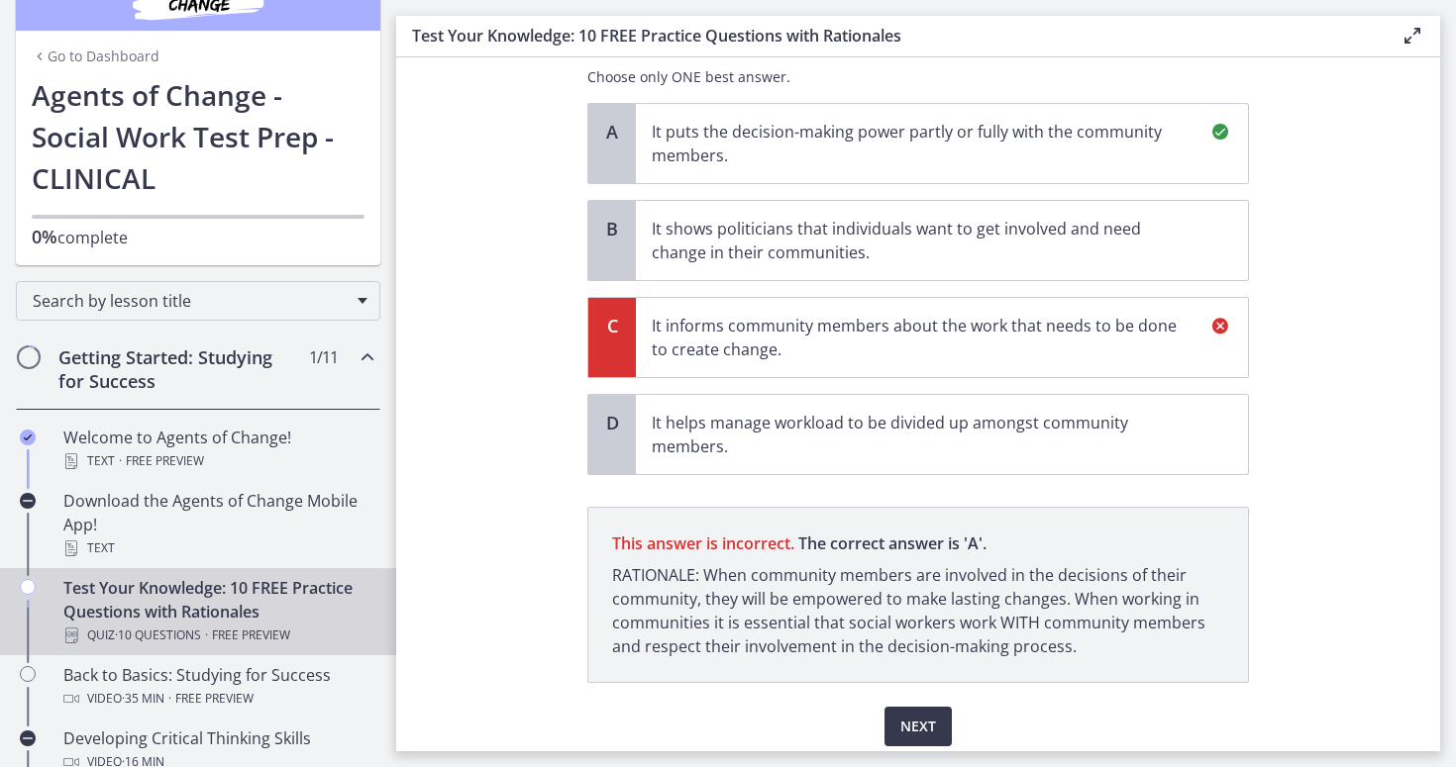
scroll to position [276, 0]
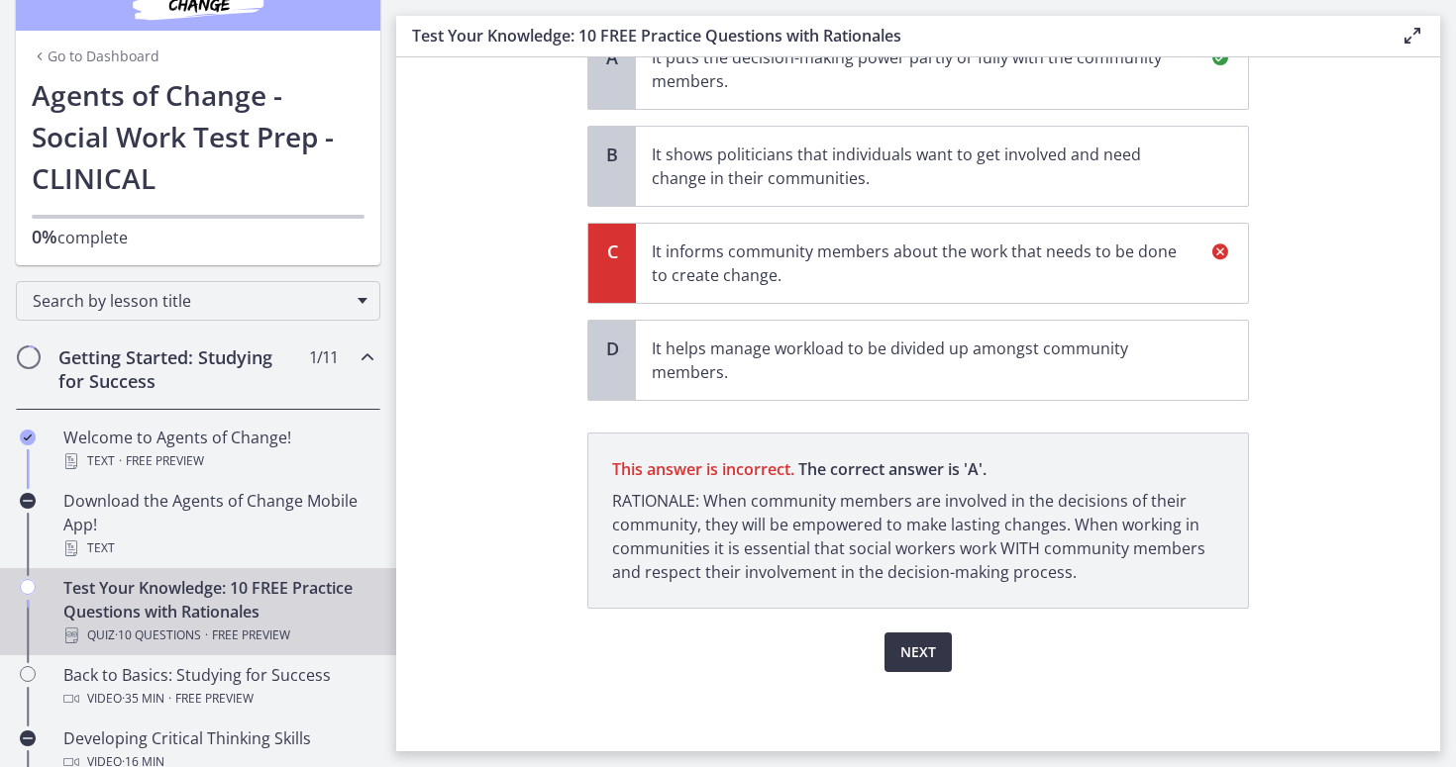
click at [916, 647] on span "Next" at bounding box center [918, 653] width 36 height 24
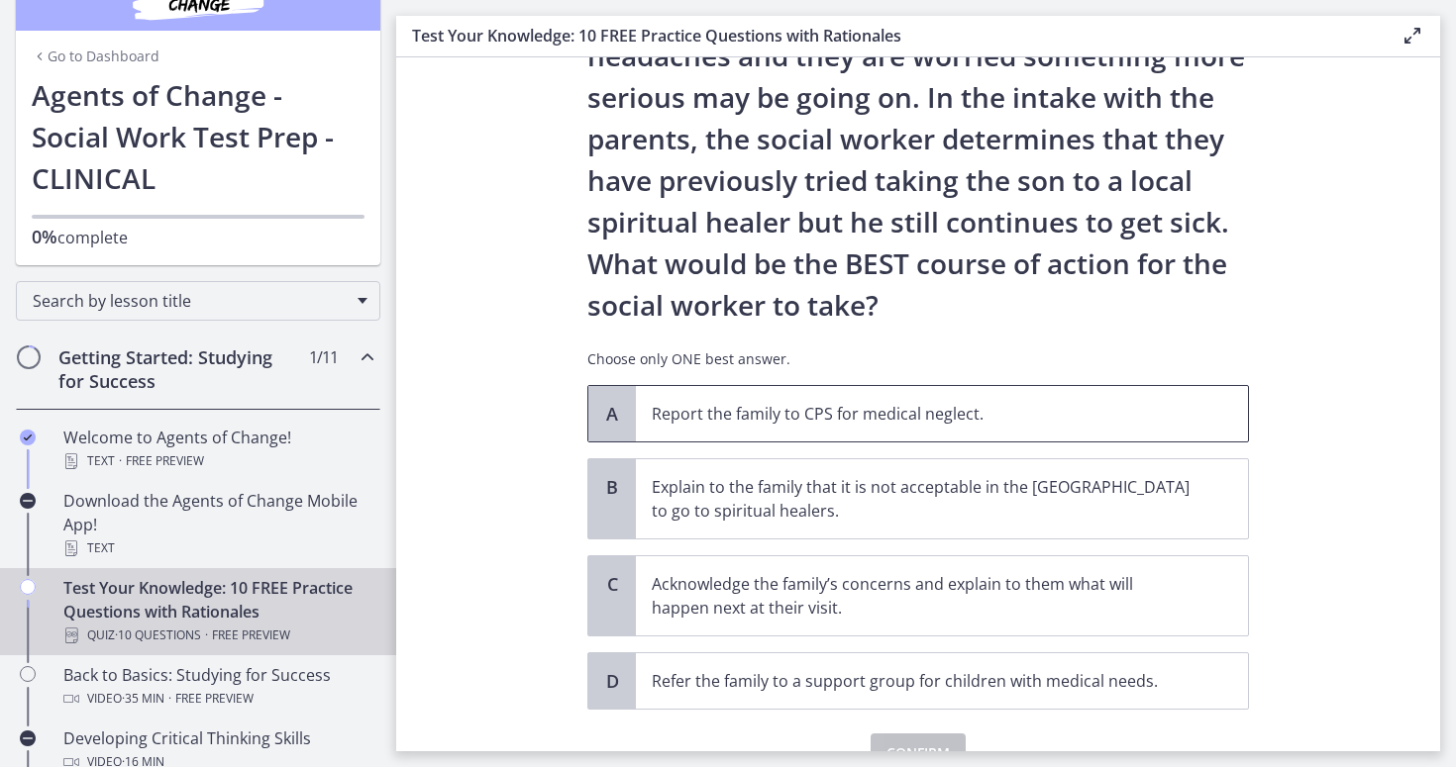
scroll to position [266, 0]
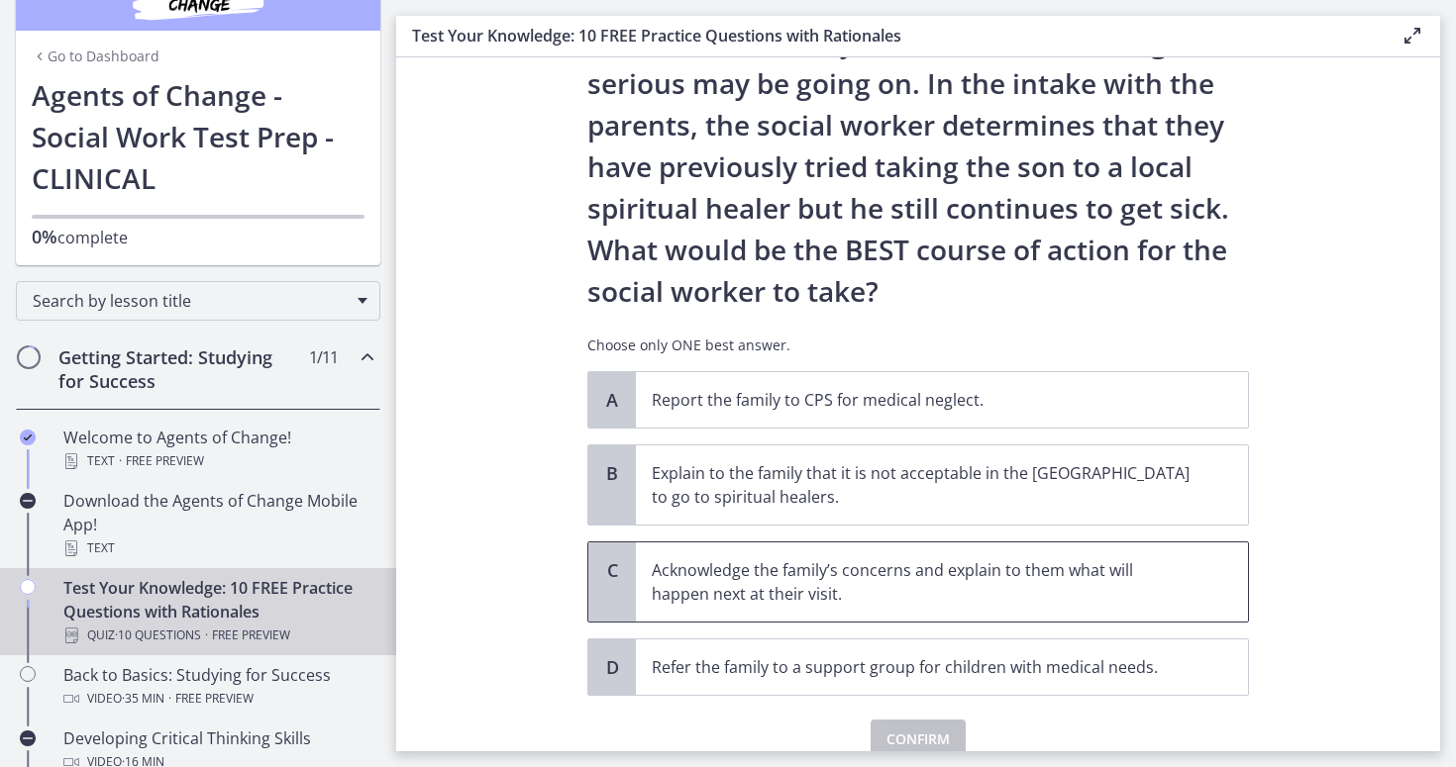
click at [1050, 614] on span "Acknowledge the family’s concerns and explain to them what will happen next at …" at bounding box center [942, 582] width 612 height 79
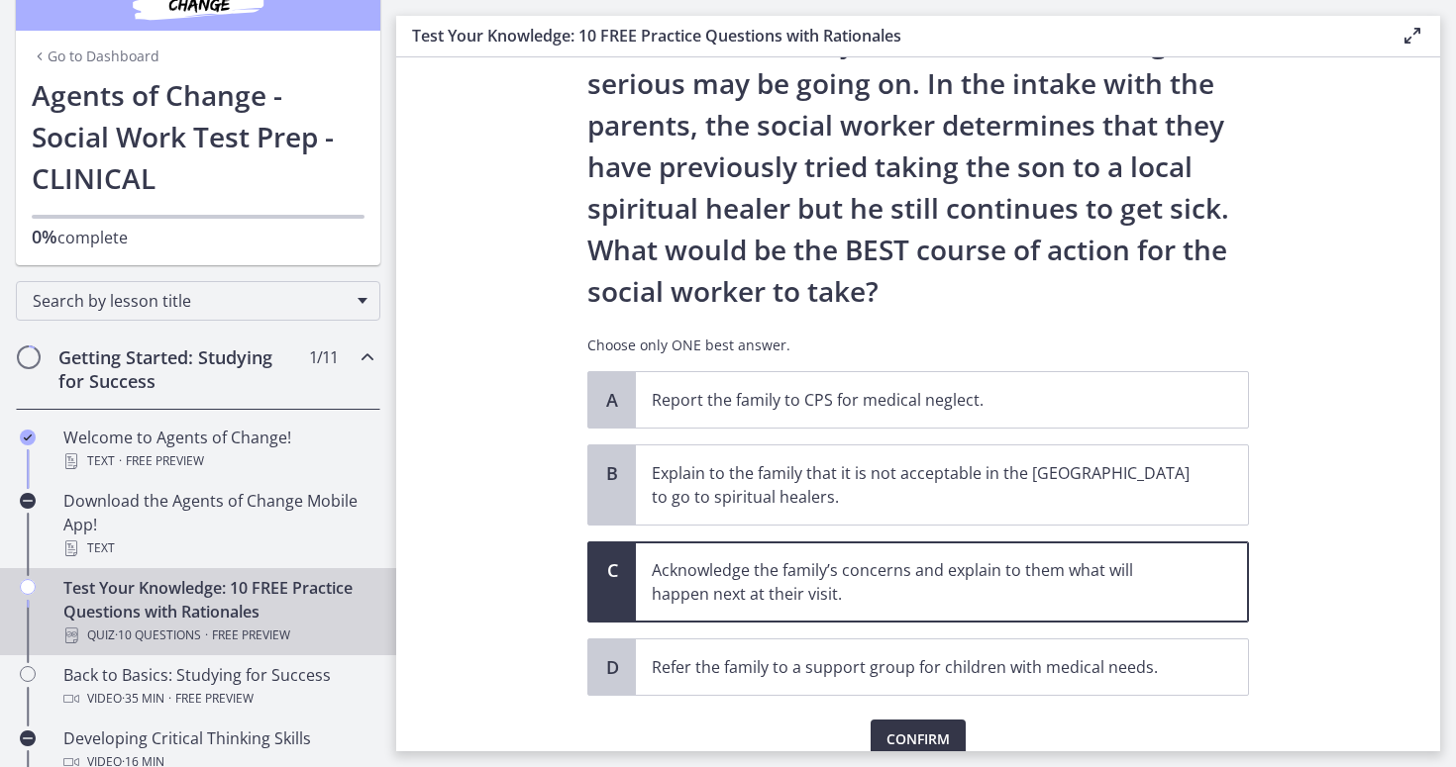
click at [917, 731] on span "Confirm" at bounding box center [917, 740] width 63 height 24
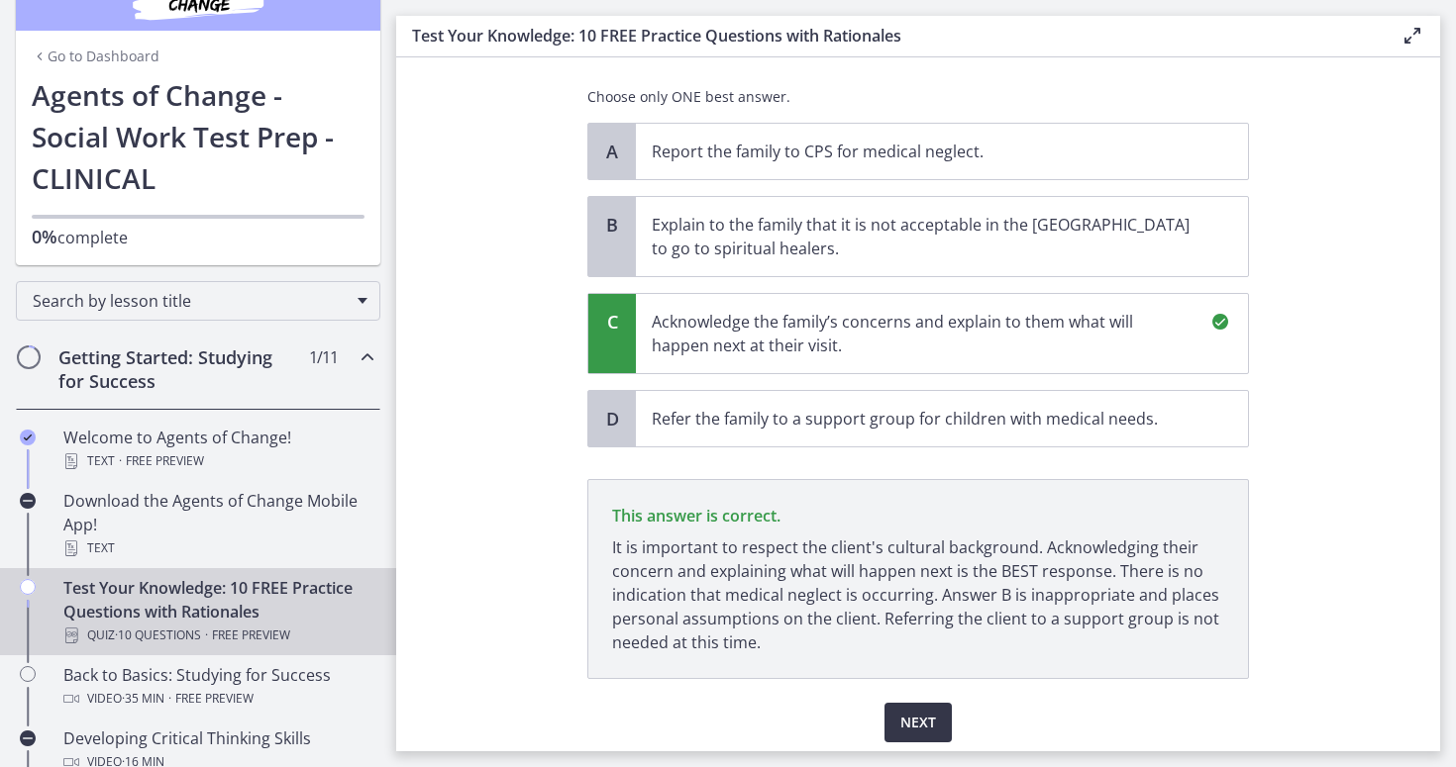
scroll to position [585, 0]
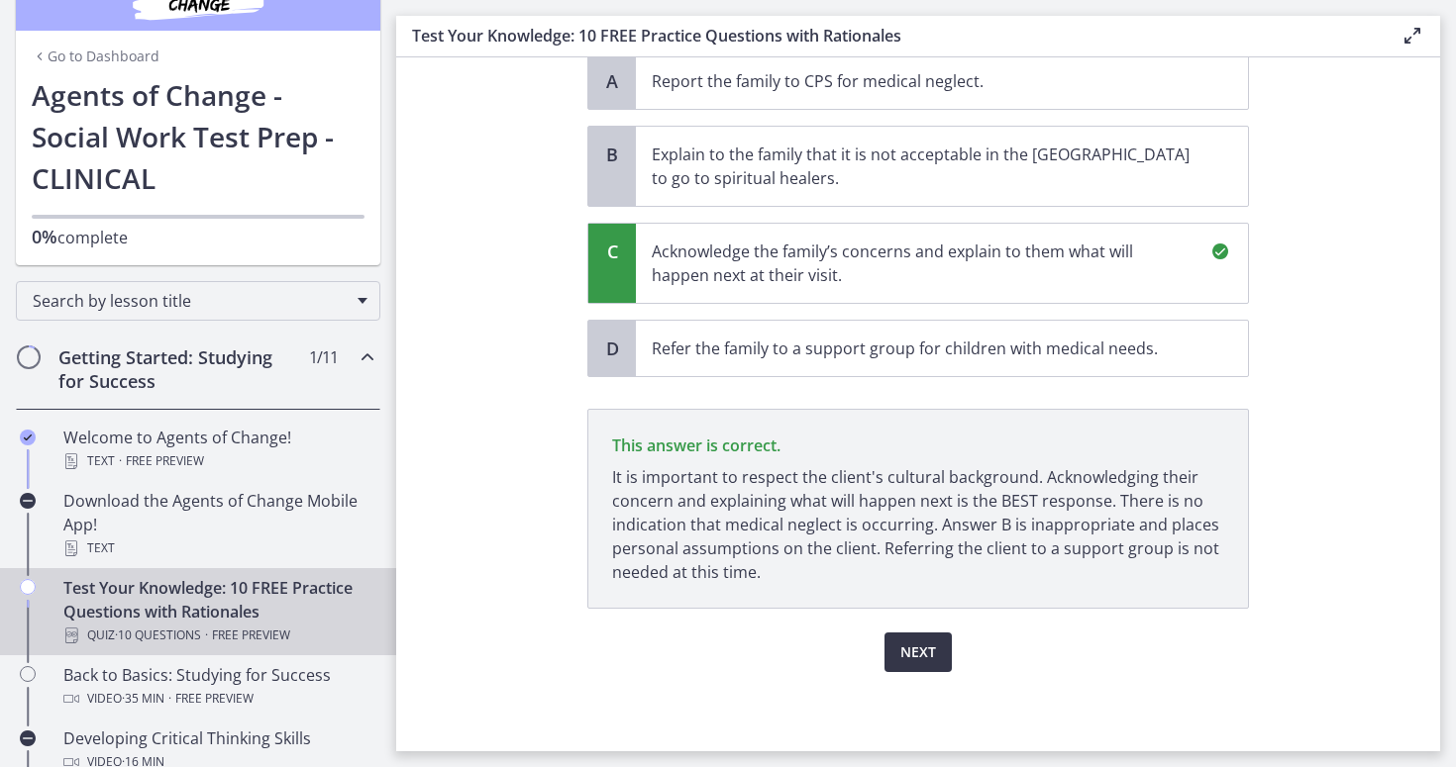
click at [920, 654] on span "Next" at bounding box center [918, 653] width 36 height 24
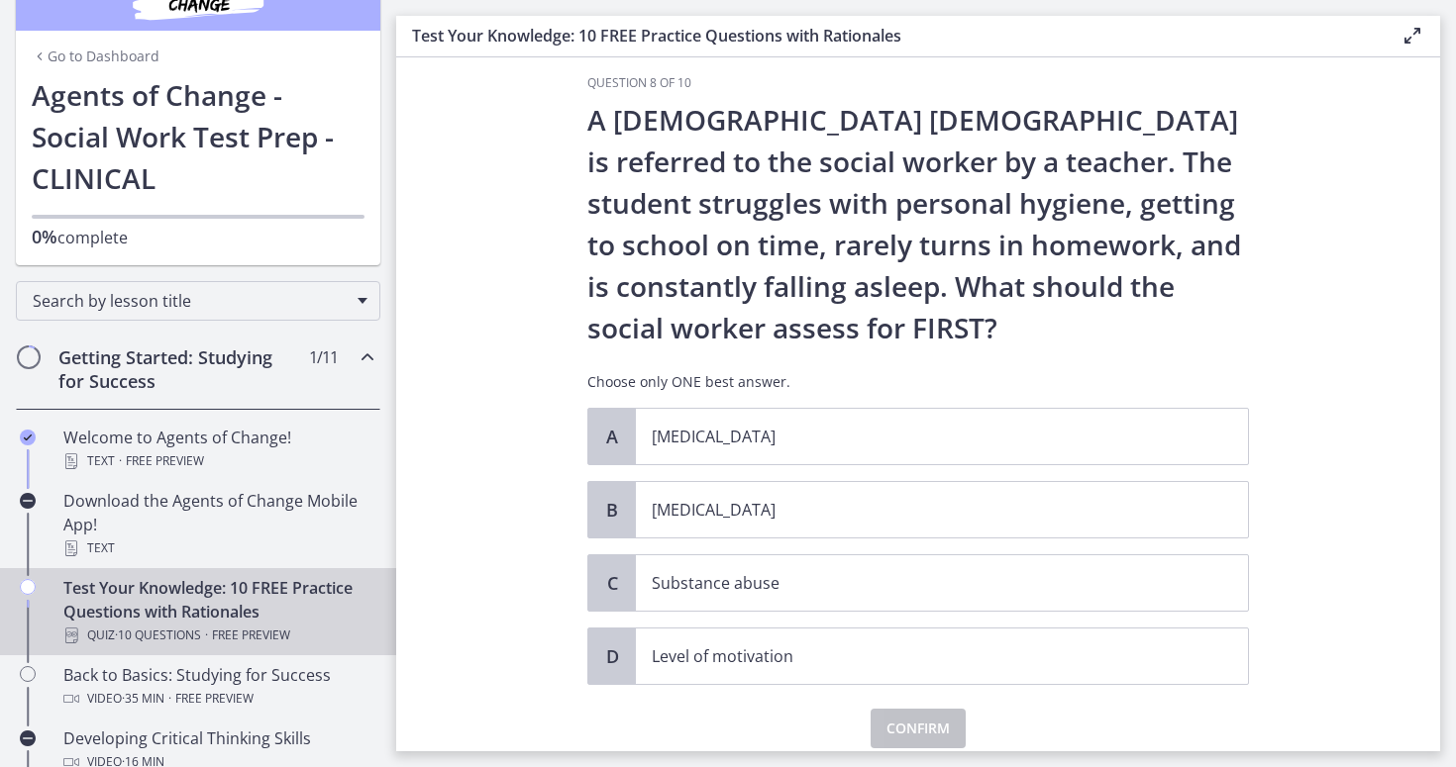
scroll to position [23, 0]
click at [704, 508] on p "Child neglect" at bounding box center [922, 509] width 541 height 24
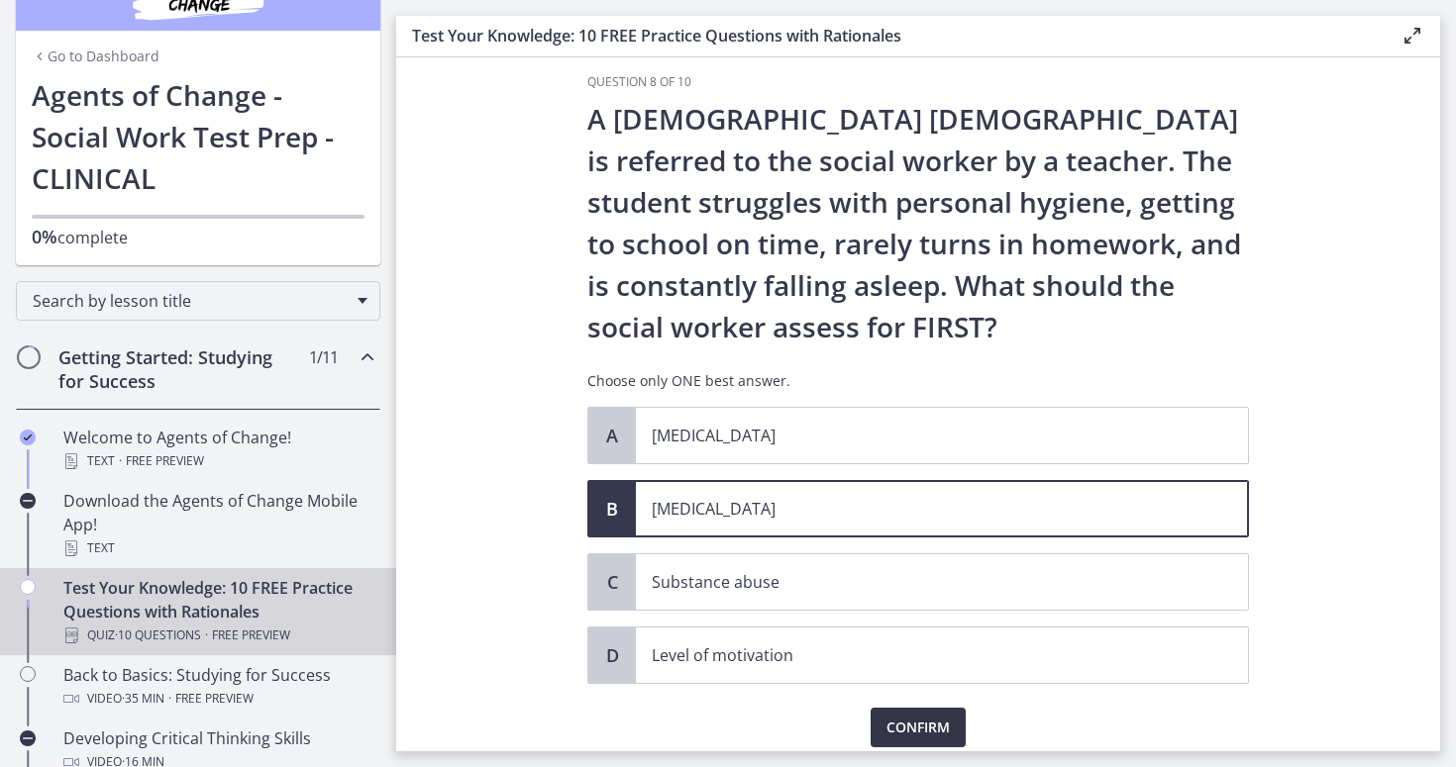
click at [921, 720] on span "Confirm" at bounding box center [917, 728] width 63 height 24
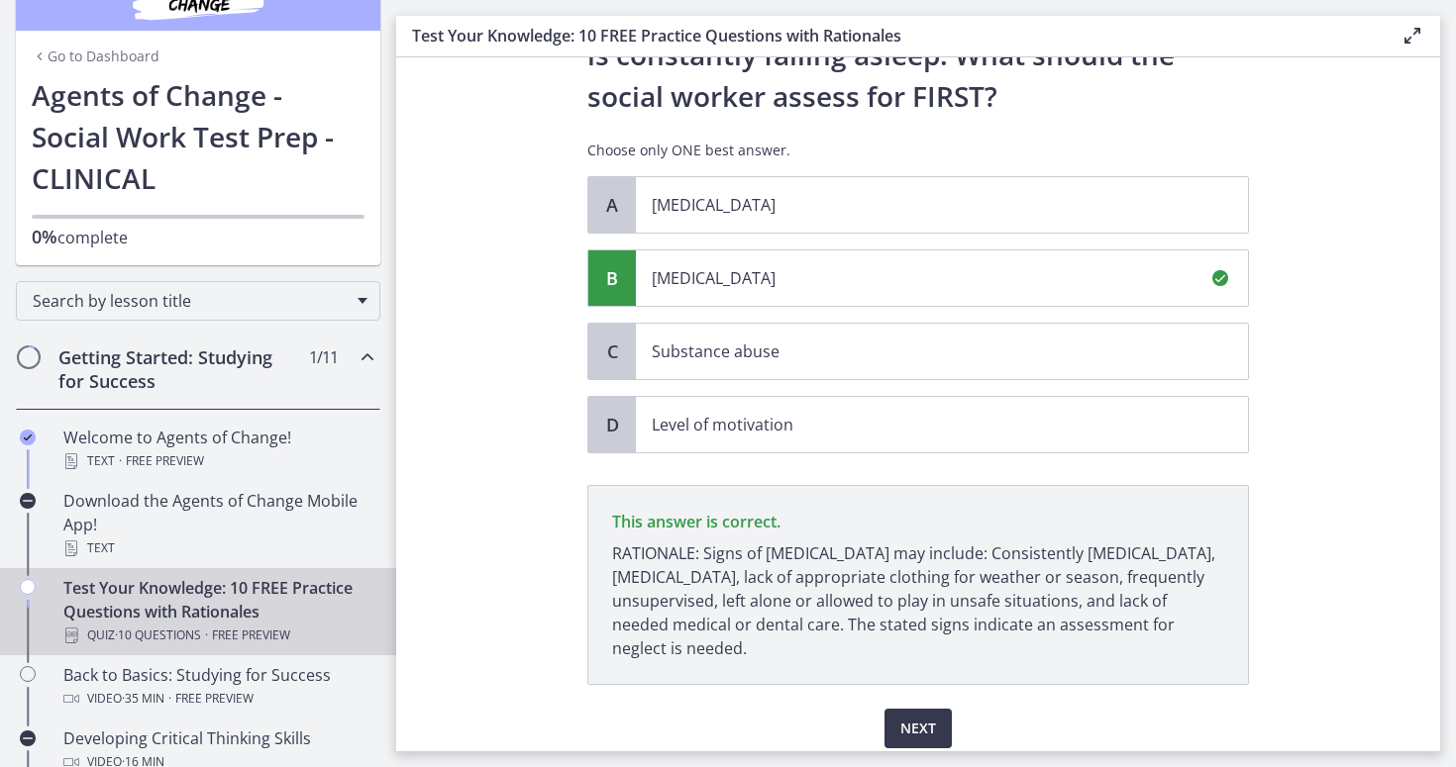
scroll to position [330, 0]
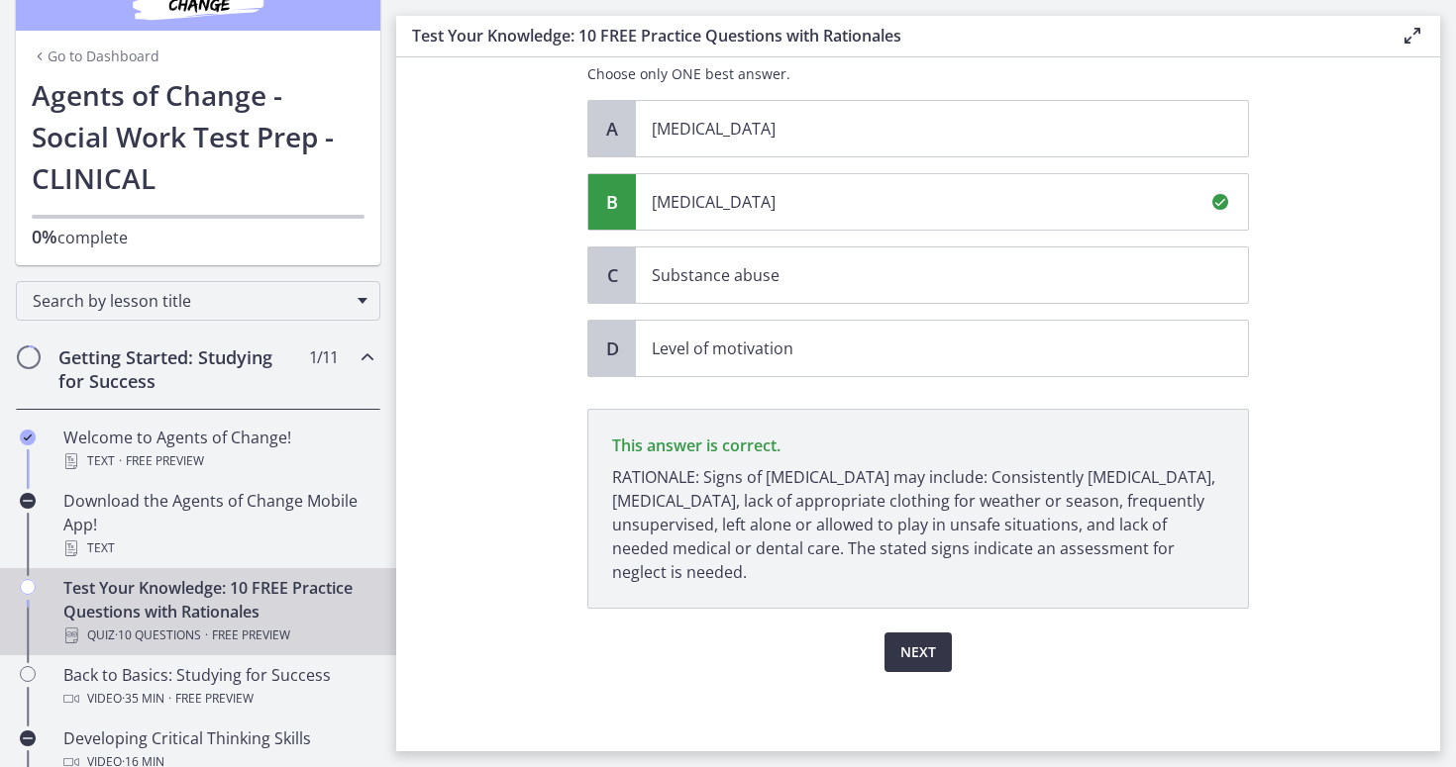
click at [922, 646] on span "Next" at bounding box center [918, 653] width 36 height 24
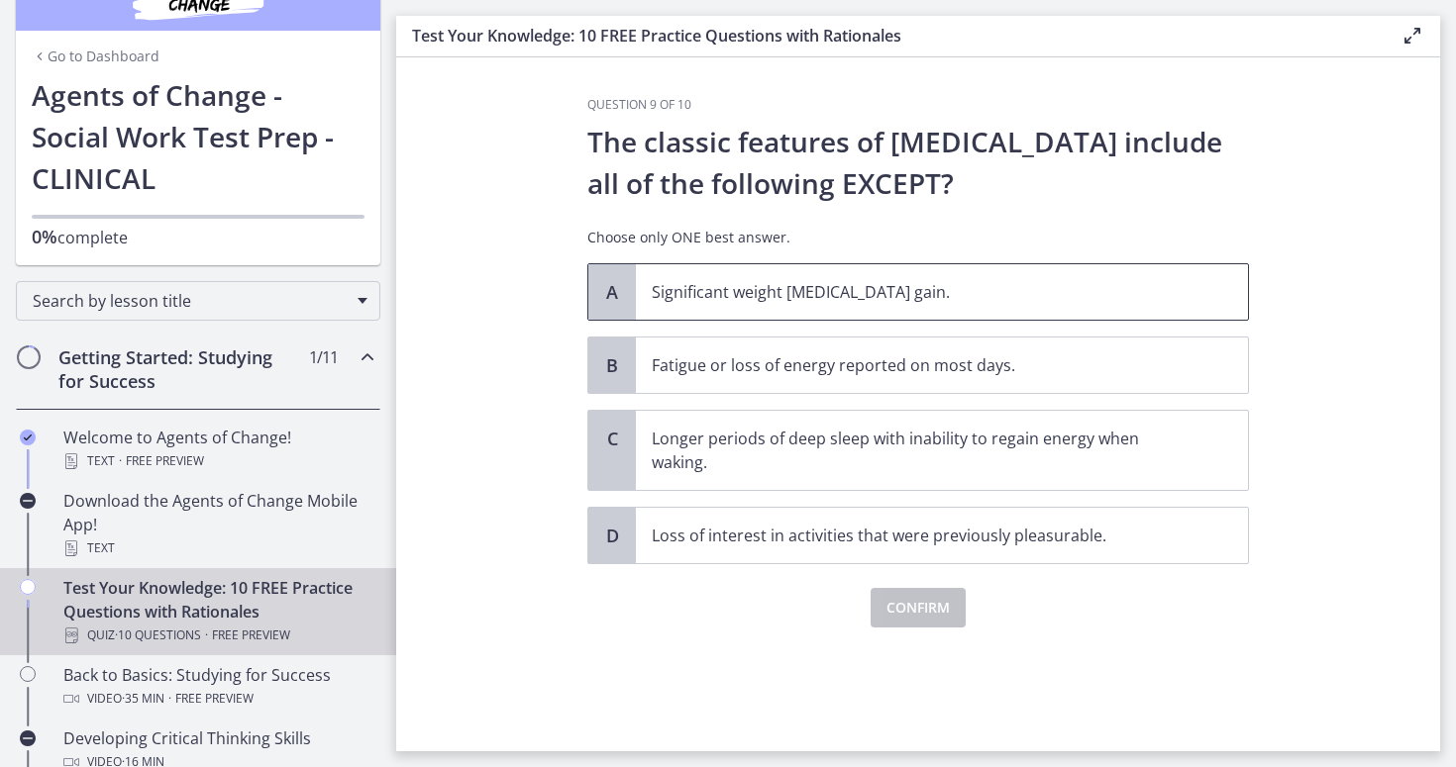
click at [851, 281] on p "Significant weight loss or weight gain." at bounding box center [922, 292] width 541 height 24
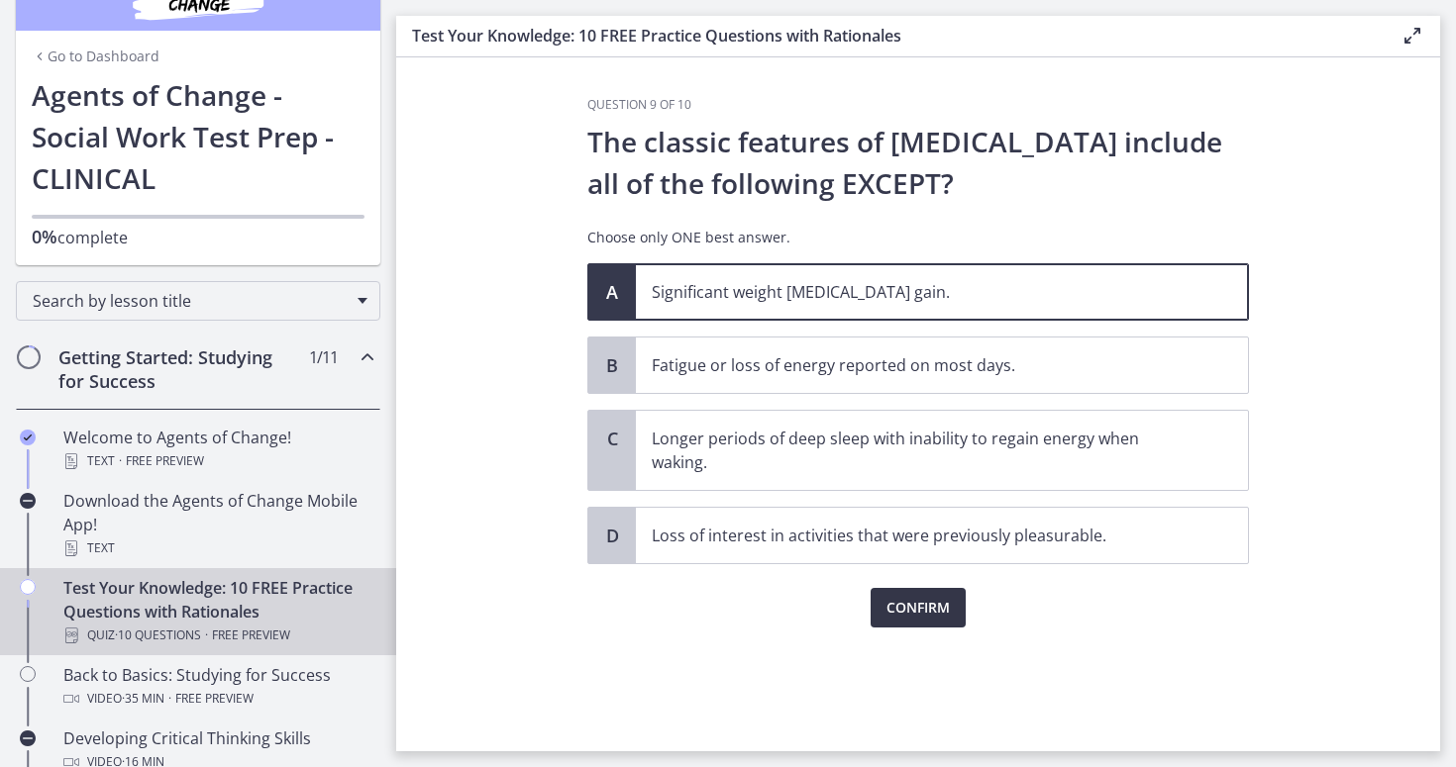
click at [932, 609] on span "Confirm" at bounding box center [917, 608] width 63 height 24
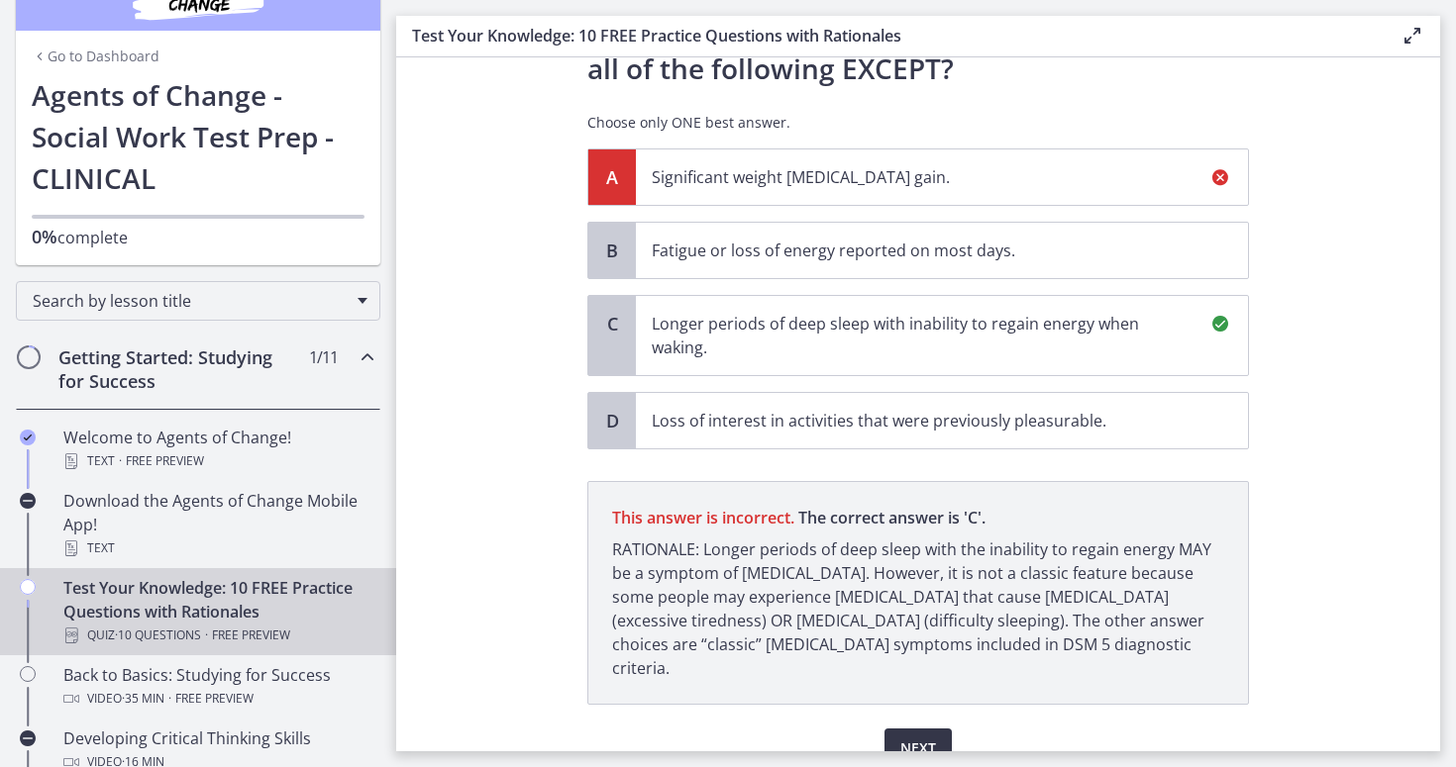
scroll to position [187, 0]
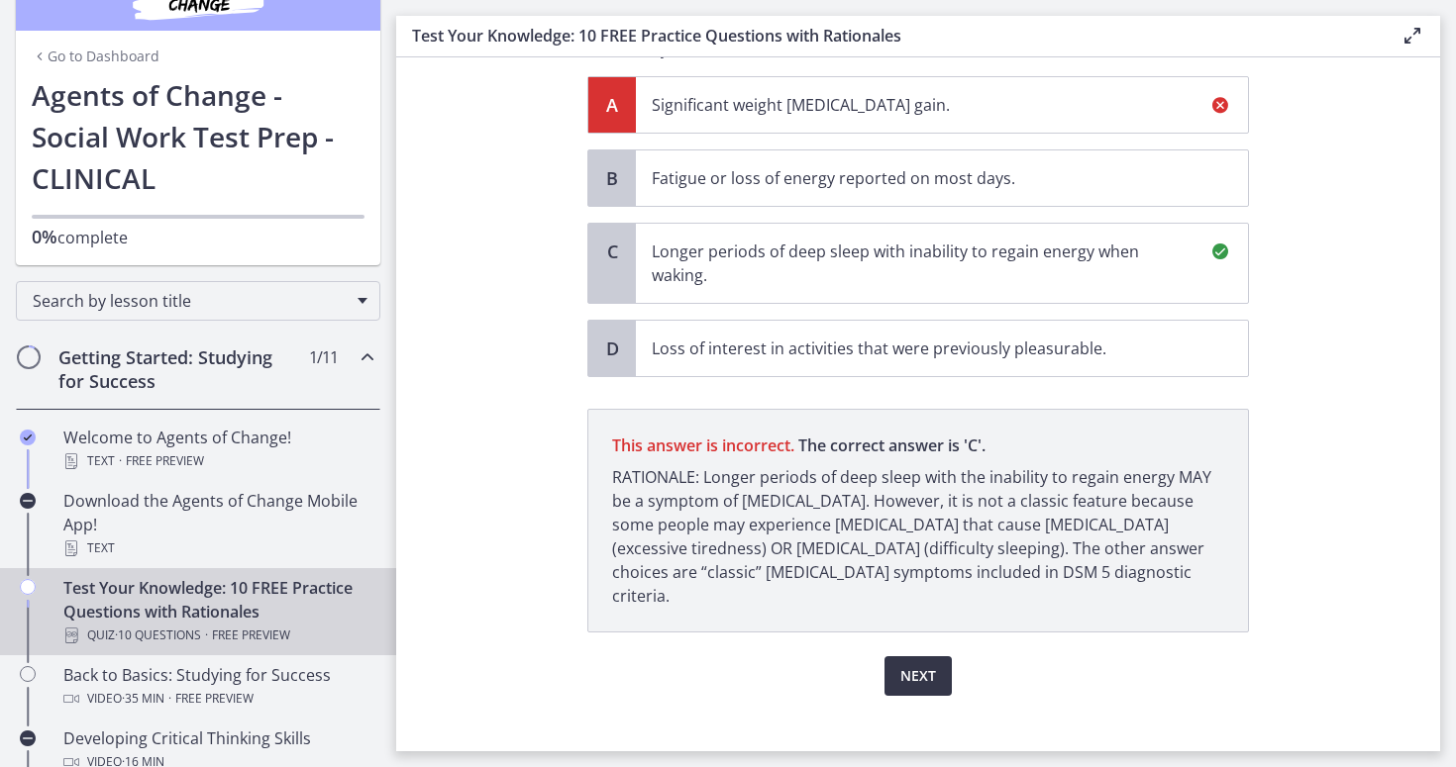
click at [928, 664] on span "Next" at bounding box center [918, 676] width 36 height 24
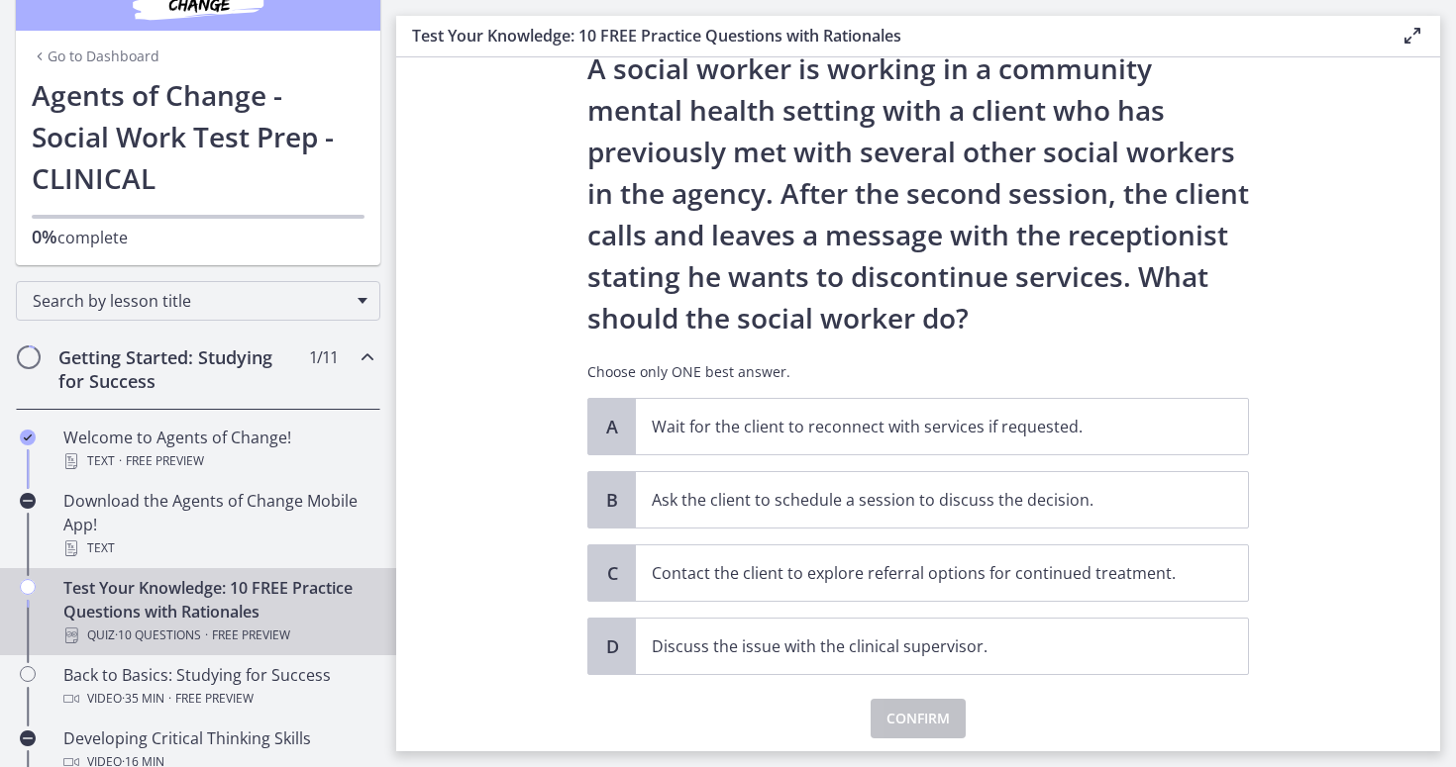
scroll to position [75, 0]
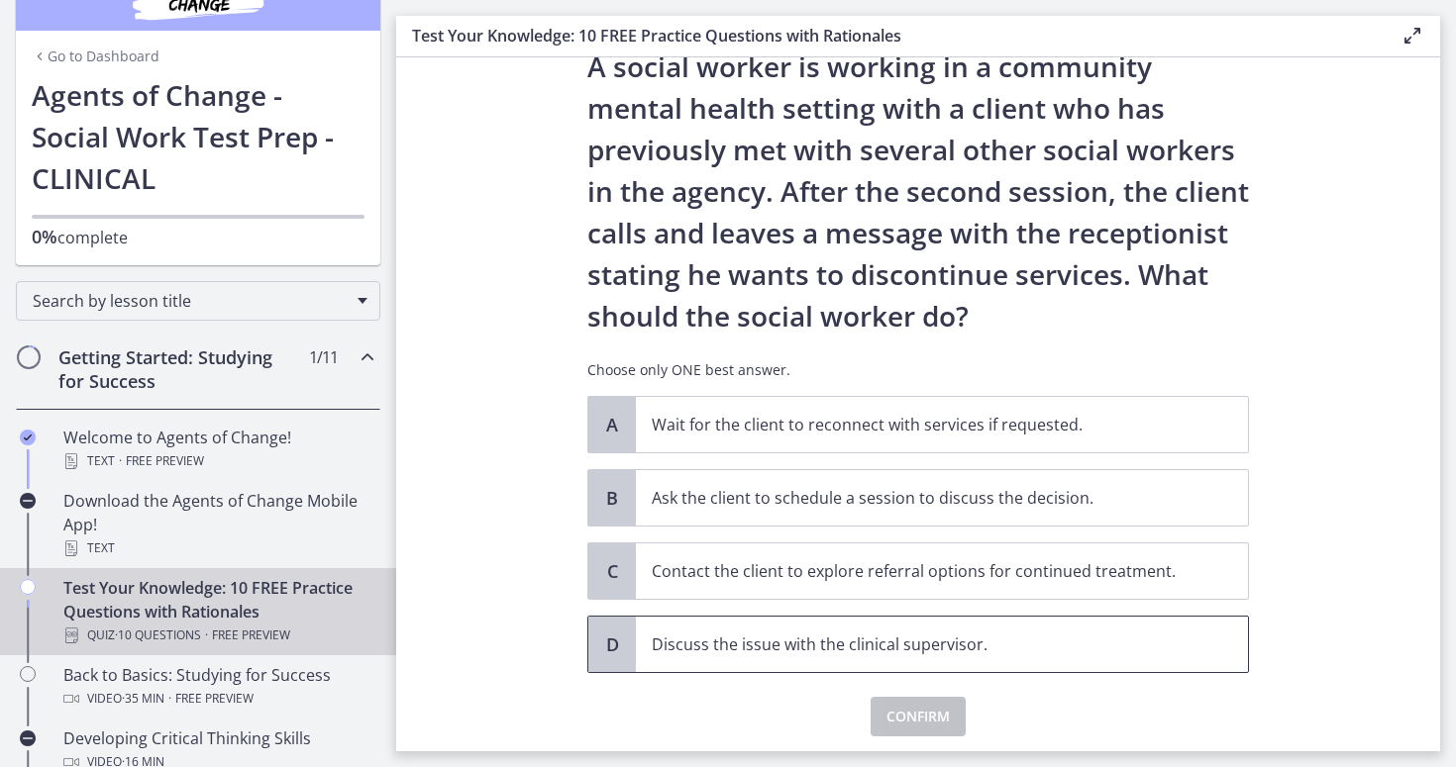
click at [979, 640] on p "Discuss the issue with the clinical supervisor." at bounding box center [922, 645] width 541 height 24
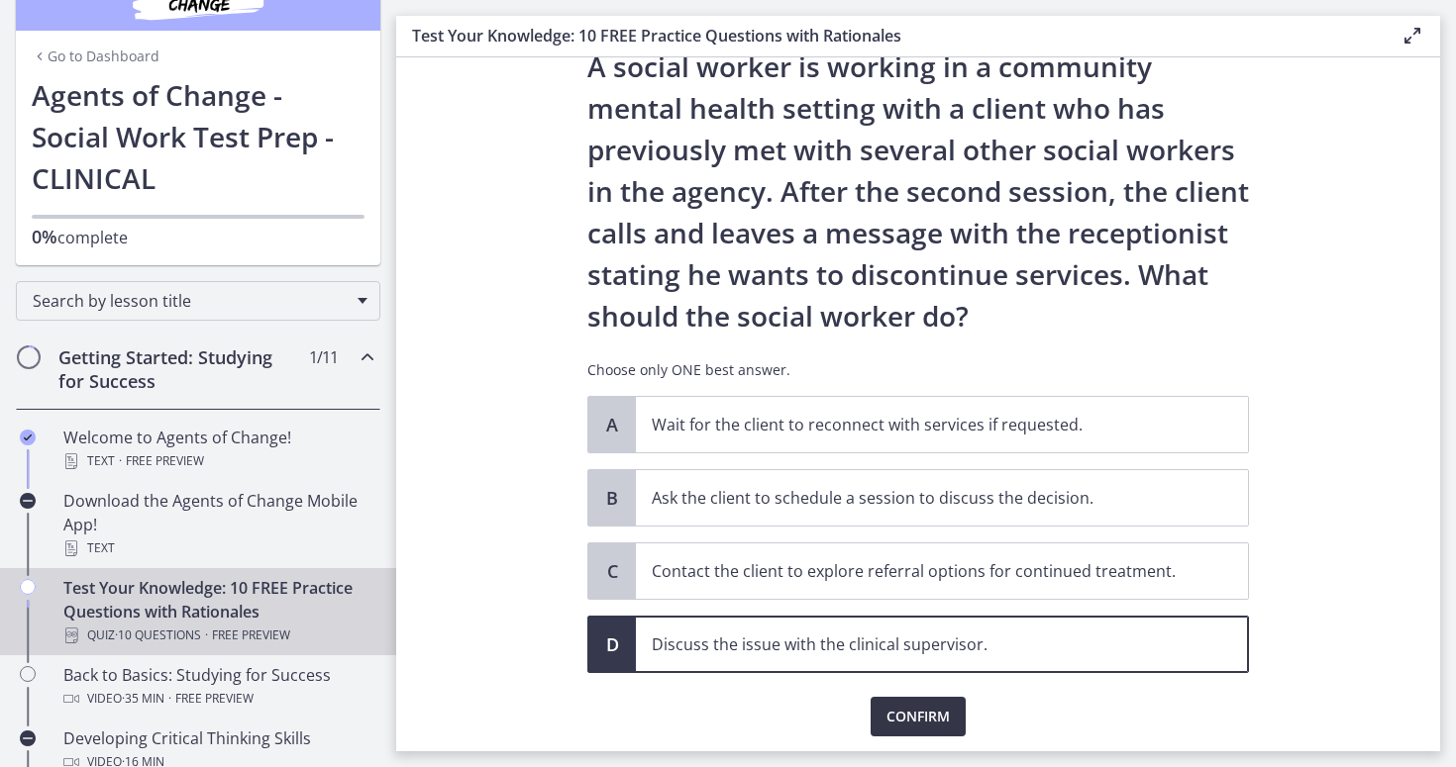
click at [924, 730] on button "Confirm" at bounding box center [917, 717] width 95 height 40
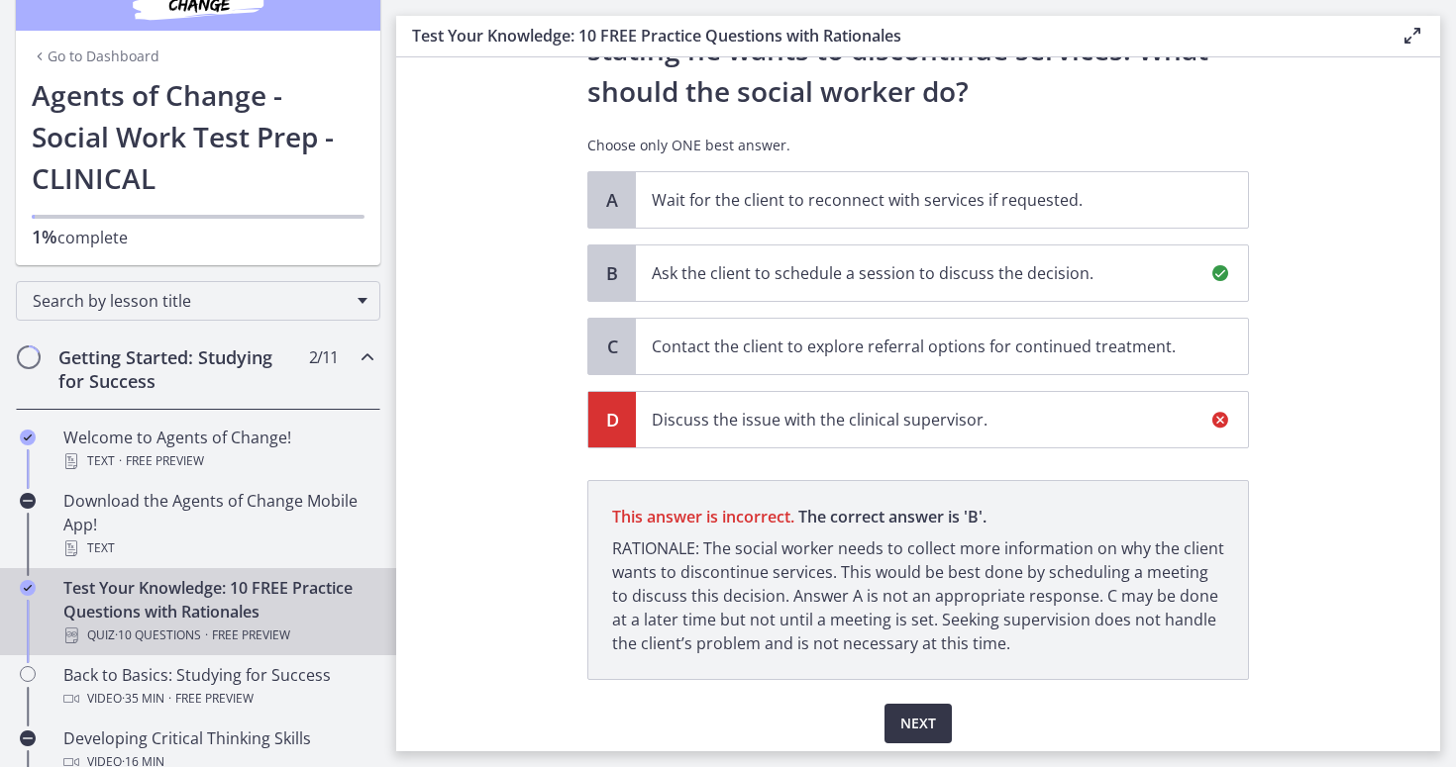
scroll to position [371, 0]
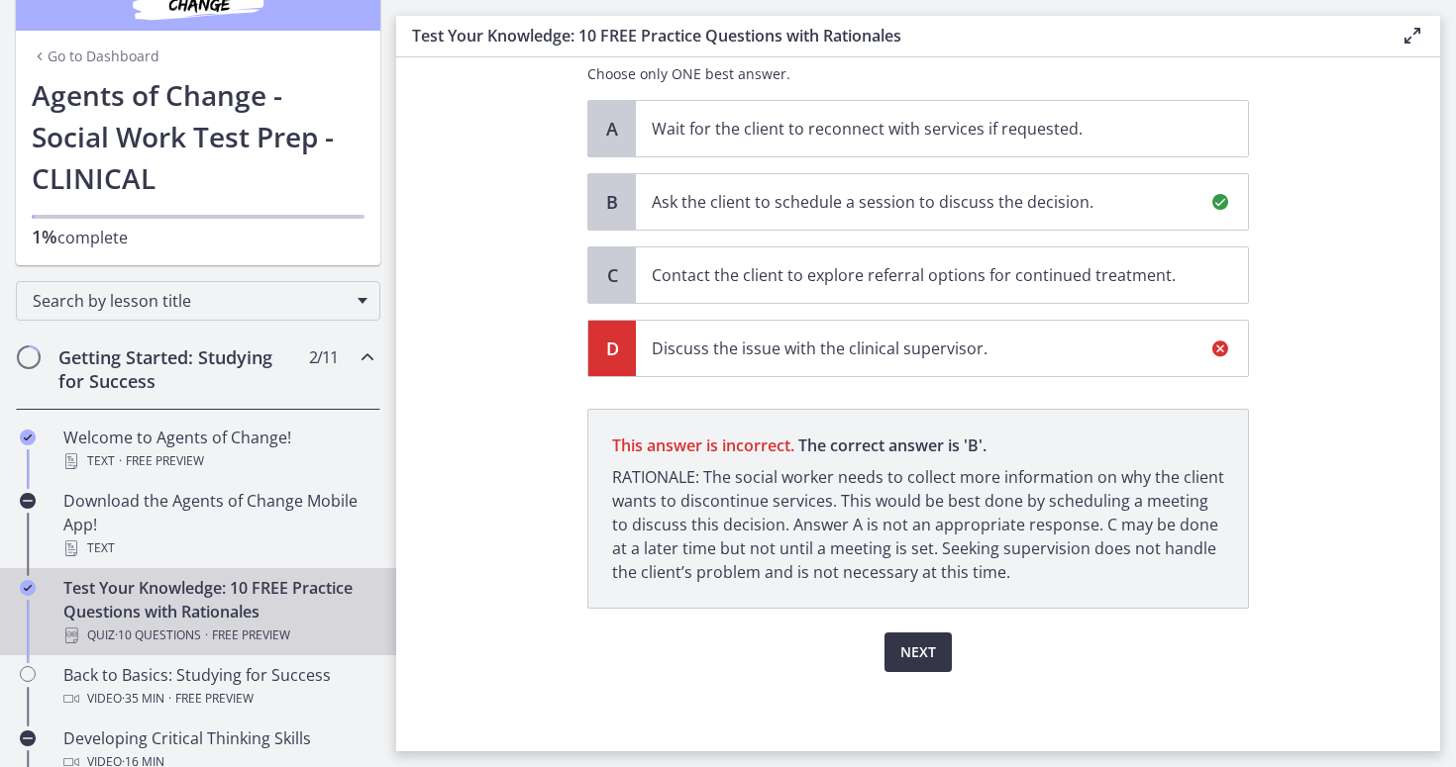
click at [915, 644] on span "Next" at bounding box center [918, 653] width 36 height 24
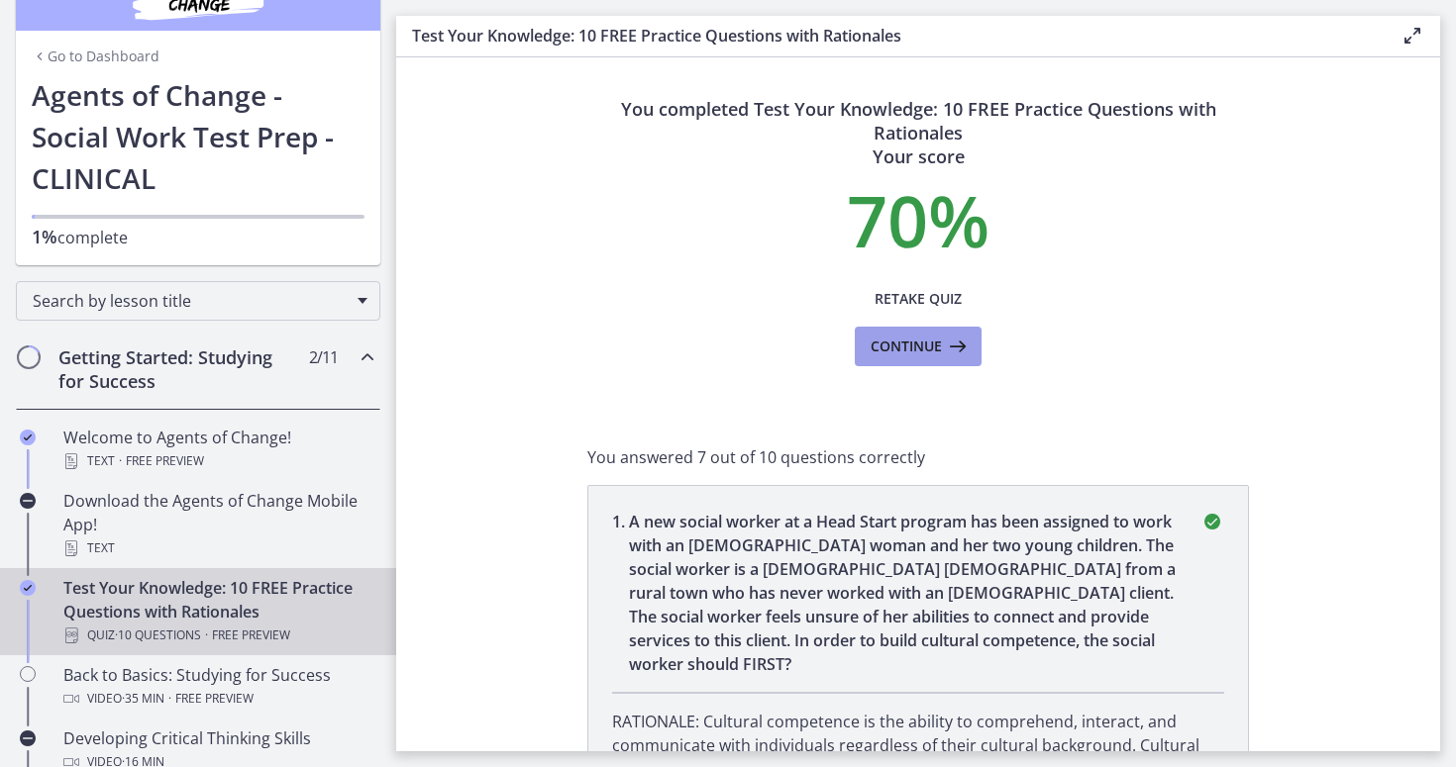
click at [929, 362] on button "Continue" at bounding box center [918, 347] width 127 height 40
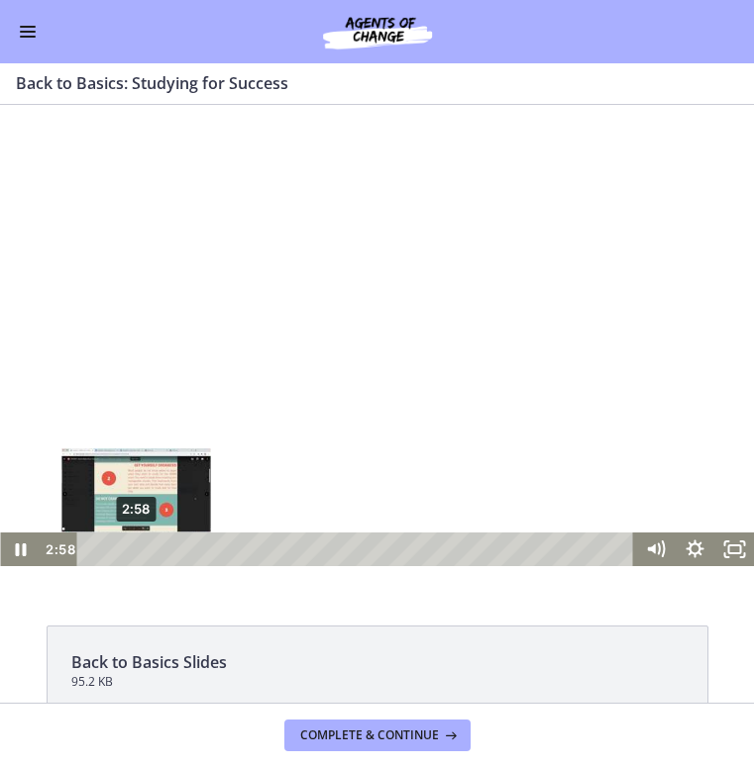
click at [137, 548] on div "2:58" at bounding box center [358, 550] width 533 height 34
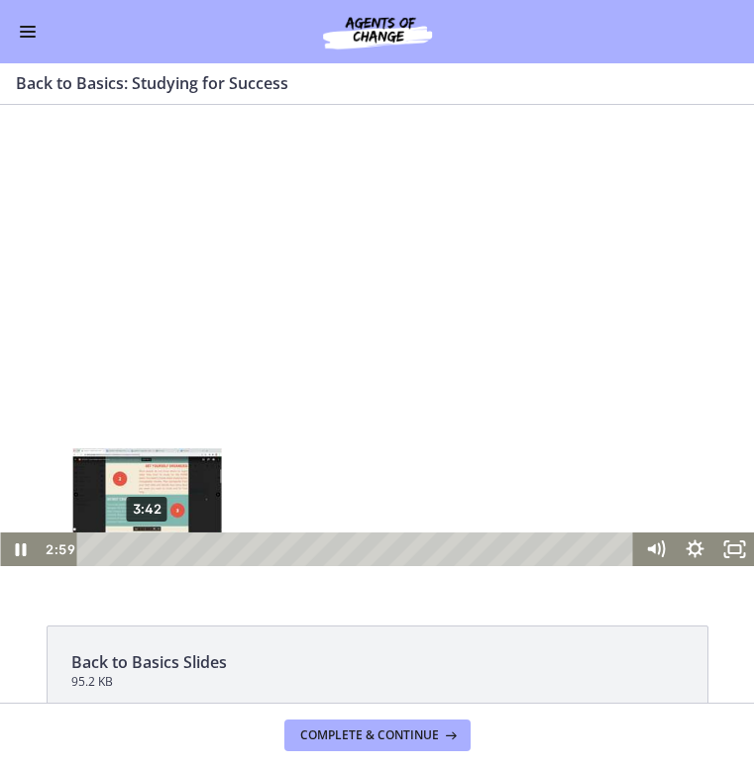
click at [148, 551] on div "3:42" at bounding box center [358, 550] width 533 height 34
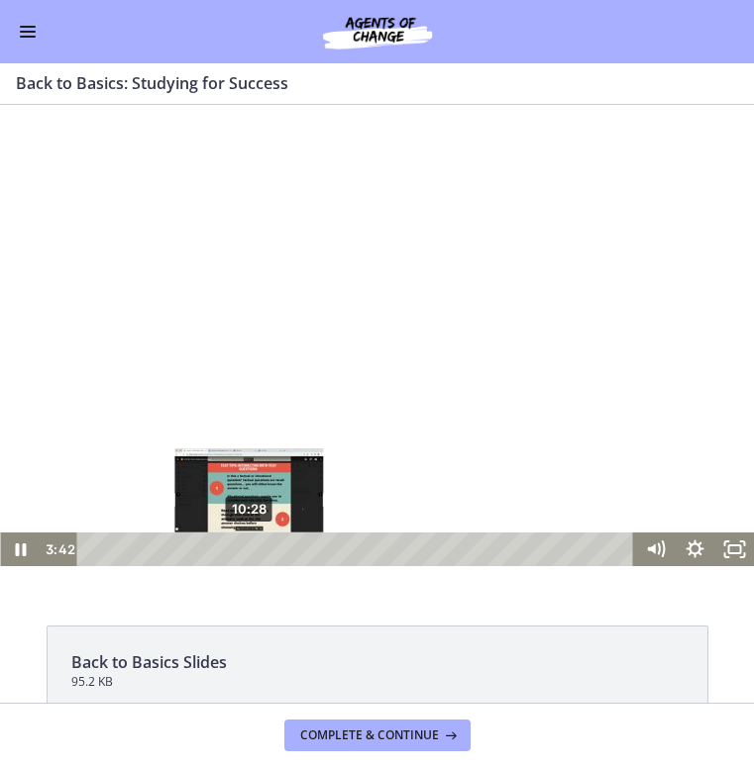
click at [250, 546] on div "10:28" at bounding box center [358, 550] width 533 height 34
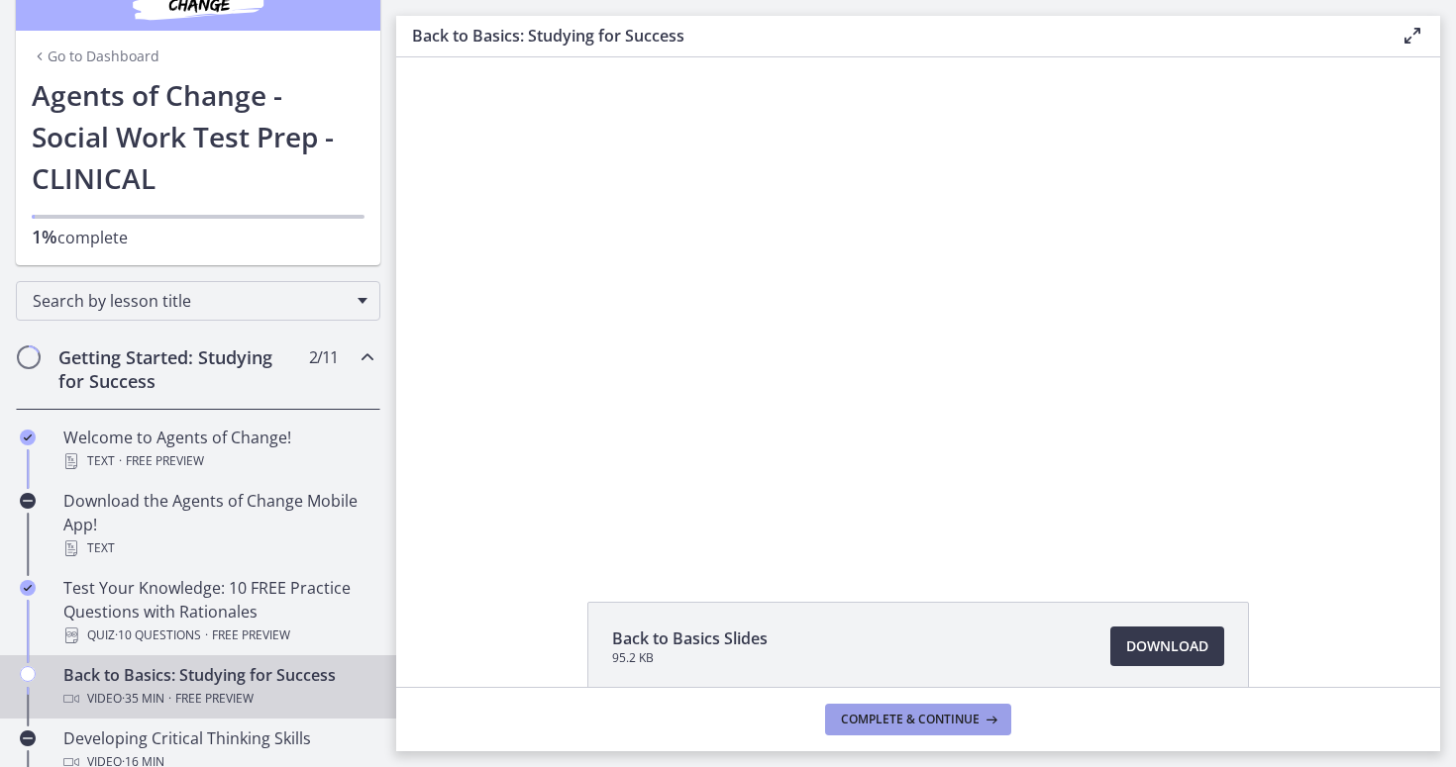
click at [907, 713] on span "Complete & continue" at bounding box center [910, 720] width 139 height 16
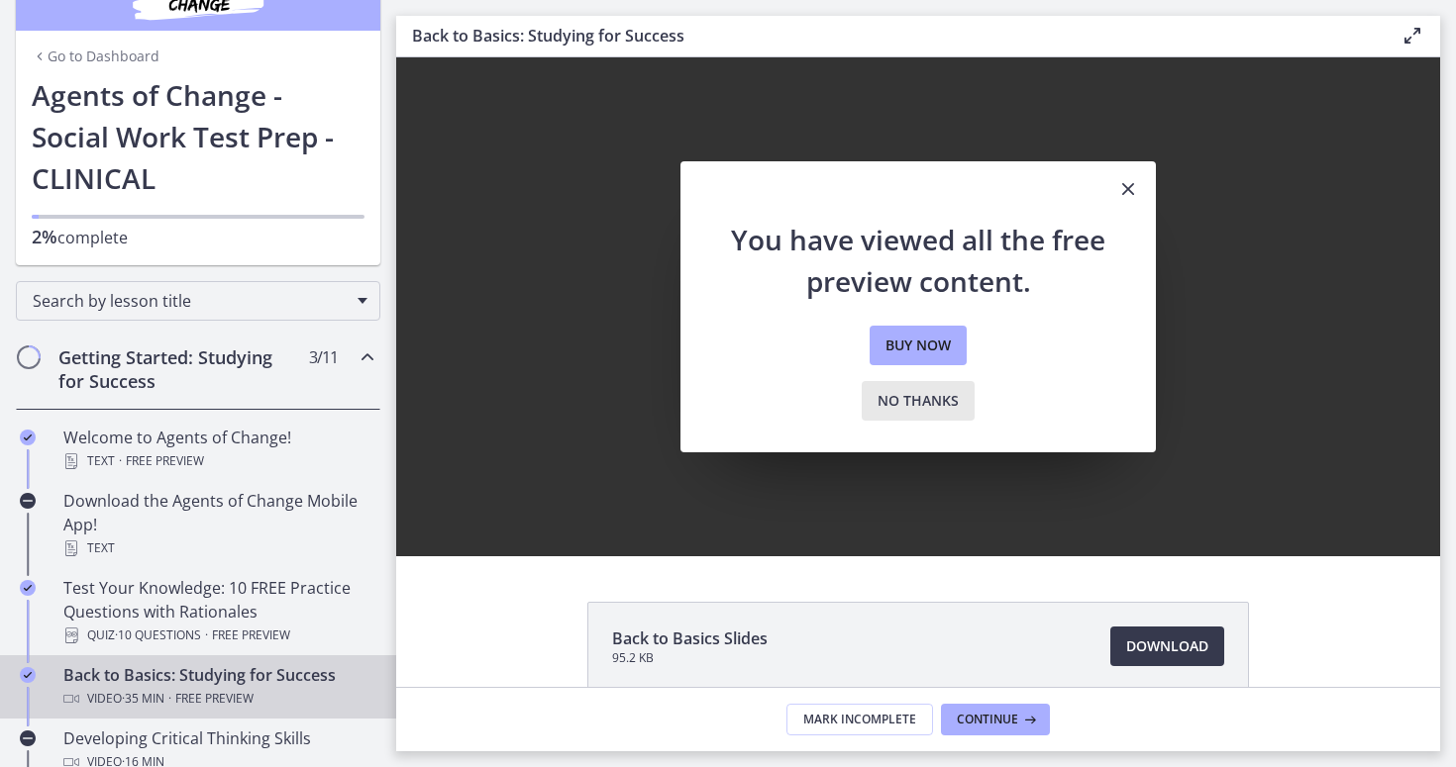
click at [927, 397] on span "No thanks" at bounding box center [917, 401] width 81 height 24
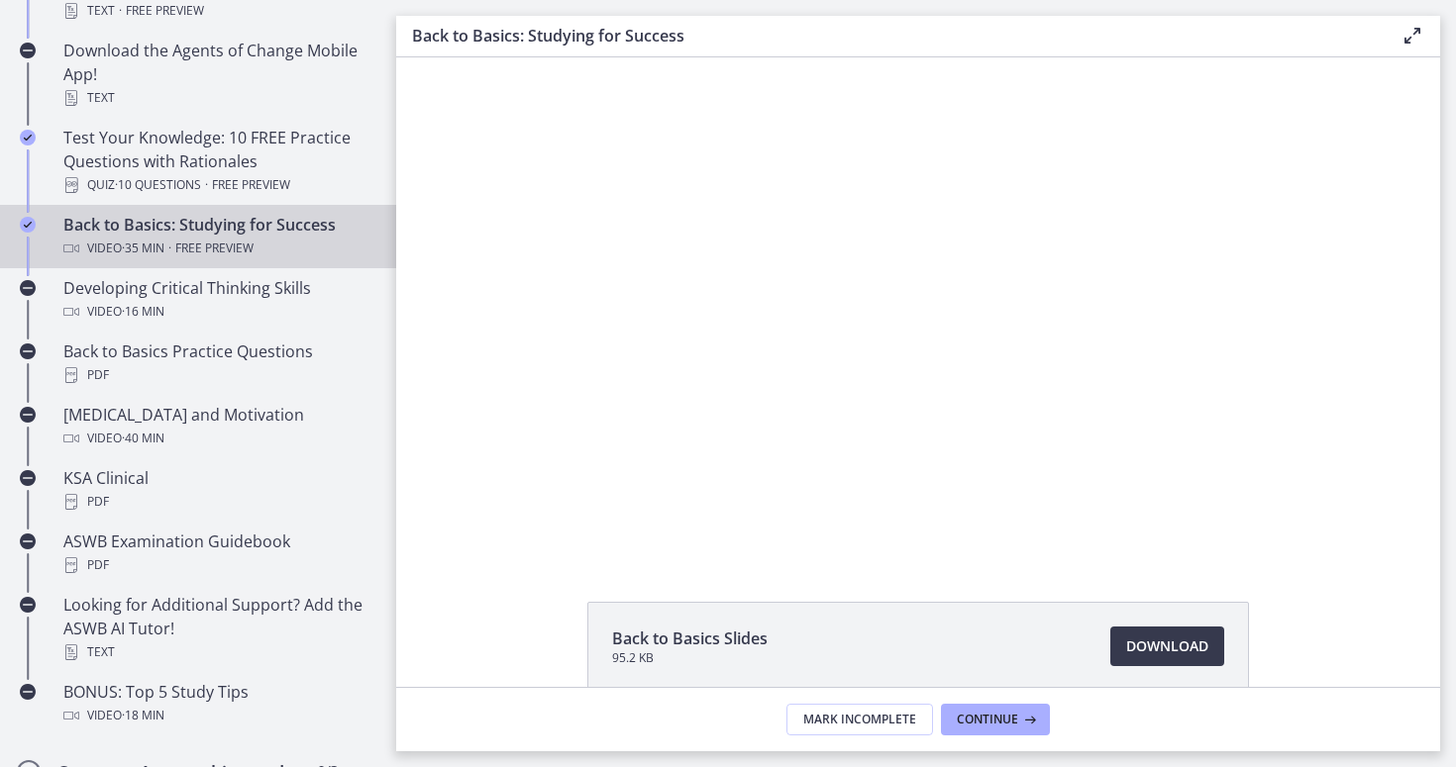
scroll to position [540, 0]
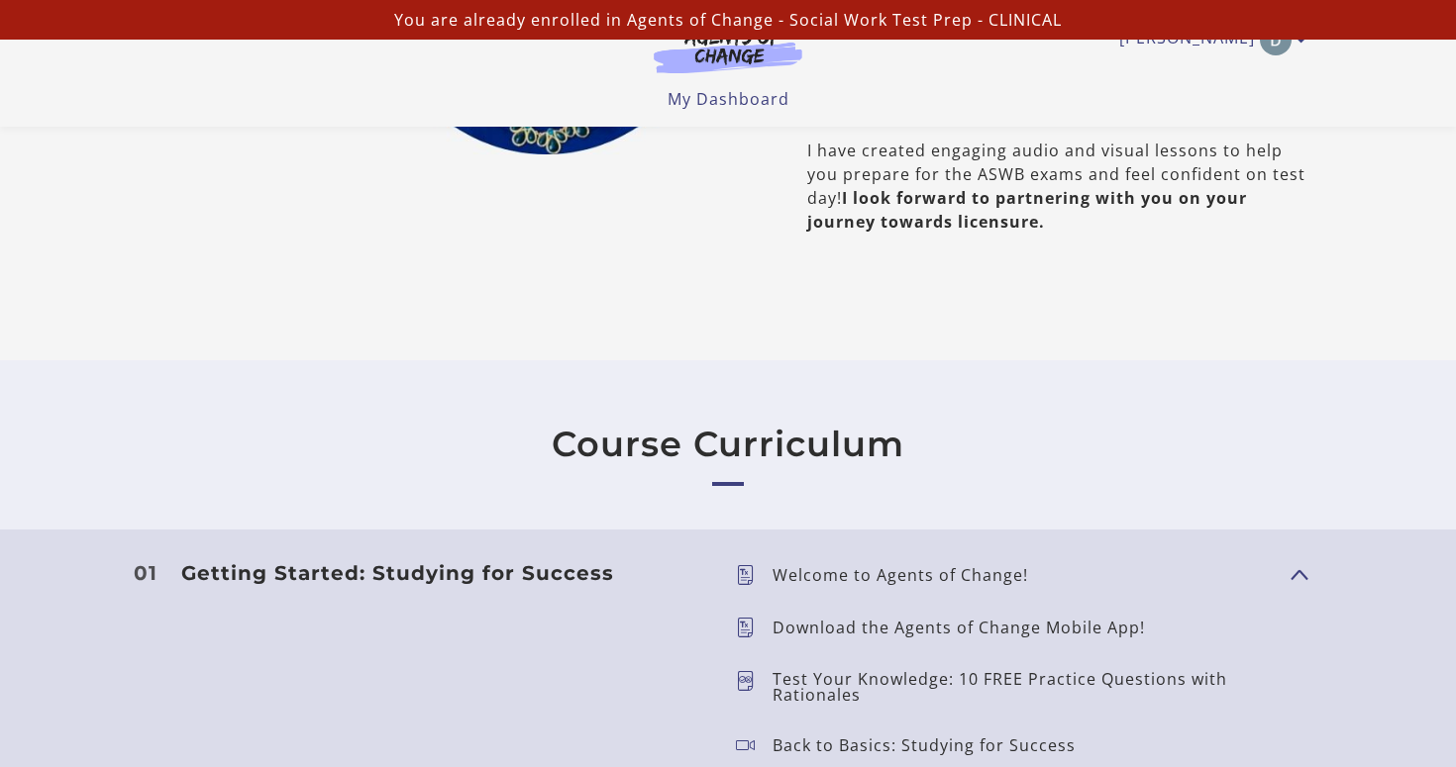
scroll to position [1326, 0]
click at [662, 456] on link "Course Curriculum" at bounding box center [728, 447] width 353 height 42
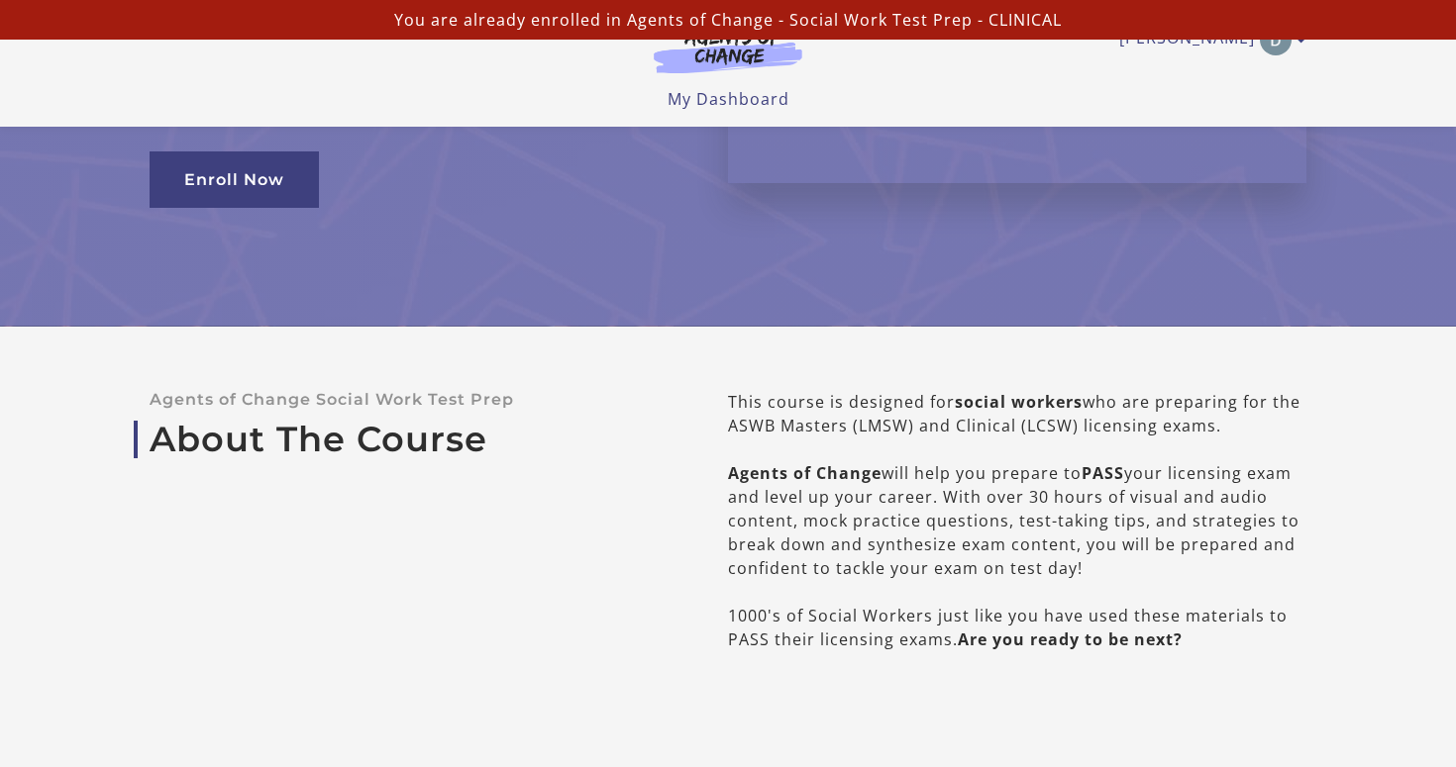
scroll to position [148, 0]
